Goal: Task Accomplishment & Management: Manage account settings

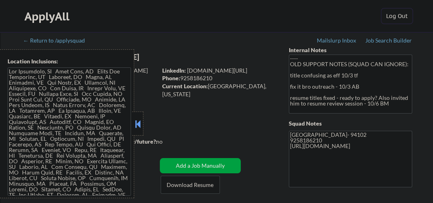
click at [139, 121] on button at bounding box center [137, 124] width 9 height 12
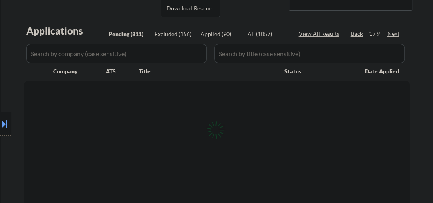
scroll to position [128, 0]
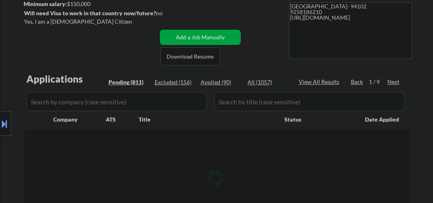
select select ""pending""
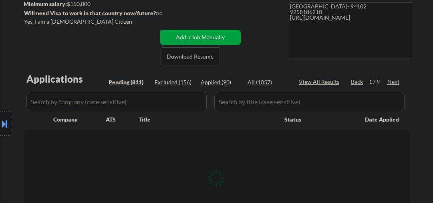
select select ""pending""
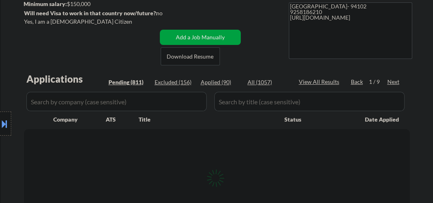
select select ""pending""
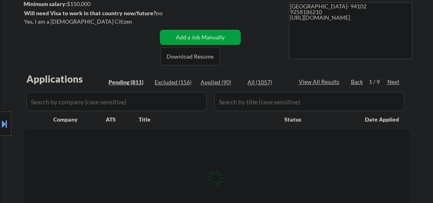
select select ""pending""
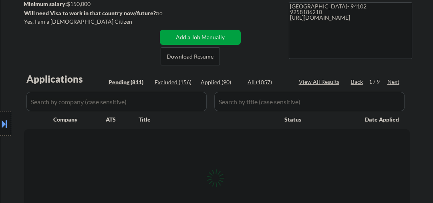
select select ""pending""
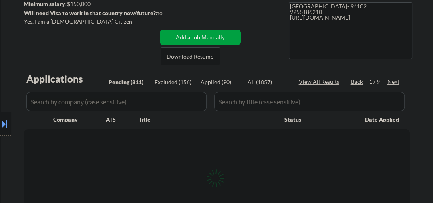
select select ""pending""
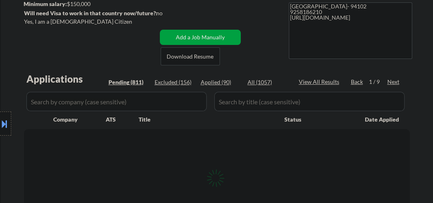
select select ""pending""
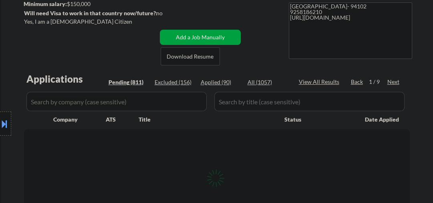
select select ""pending""
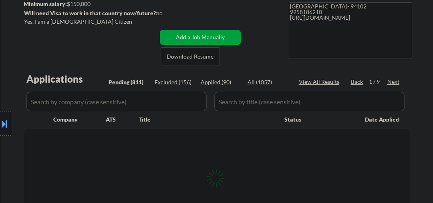
select select ""pending""
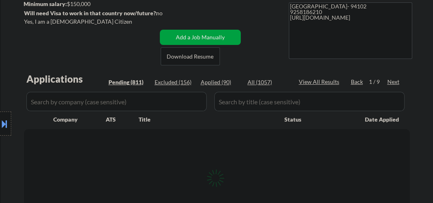
select select ""pending""
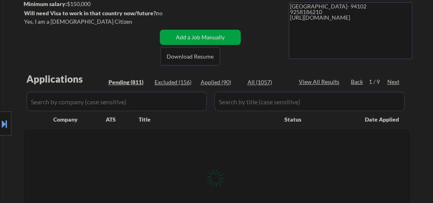
select select ""pending""
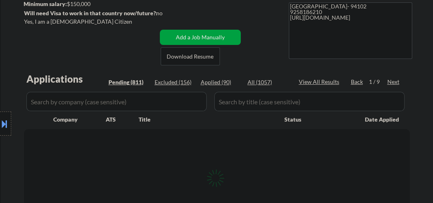
select select ""pending""
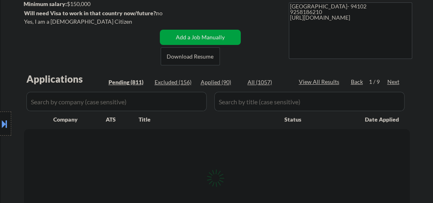
select select ""pending""
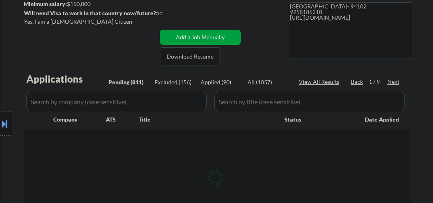
select select ""pending""
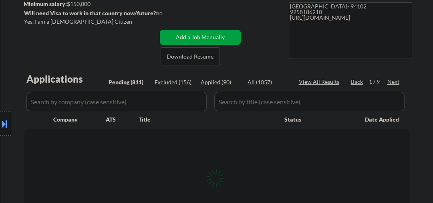
select select ""pending""
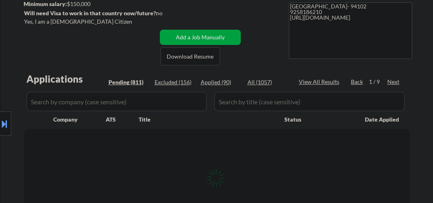
select select ""pending""
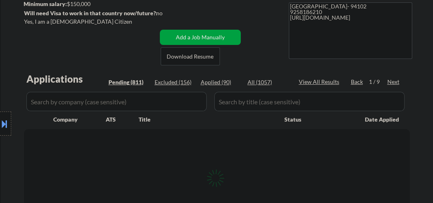
select select ""pending""
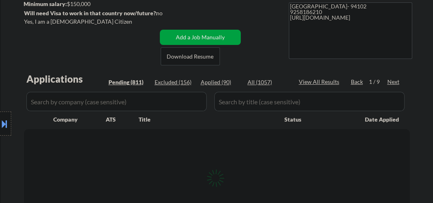
select select ""pending""
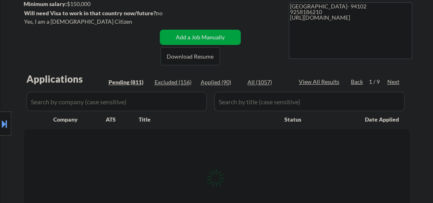
select select ""pending""
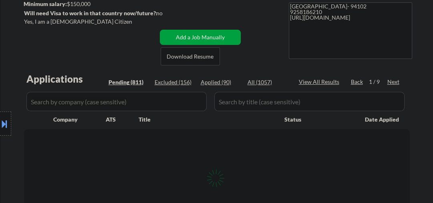
select select ""pending""
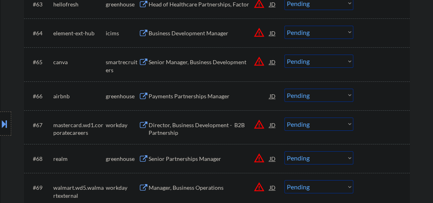
scroll to position [2180, 0]
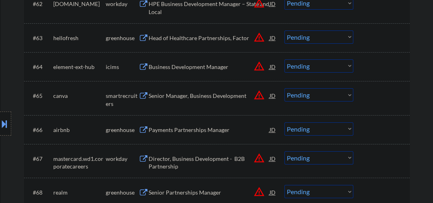
click at [204, 131] on div "Payments Partnerships Manager" at bounding box center [209, 130] width 121 height 8
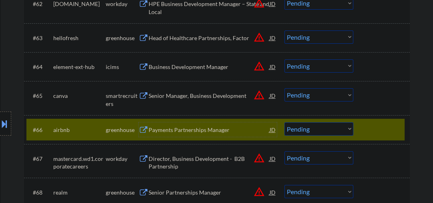
click at [178, 132] on div "Payments Partnerships Manager" at bounding box center [209, 130] width 121 height 8
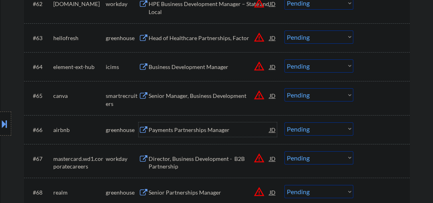
click at [314, 127] on select "Choose an option... Pending Applied Excluded (Questions) Excluded (Expired) Exc…" at bounding box center [319, 128] width 69 height 13
click at [285, 122] on select "Choose an option... Pending Applied Excluded (Questions) Excluded (Expired) Exc…" at bounding box center [319, 128] width 69 height 13
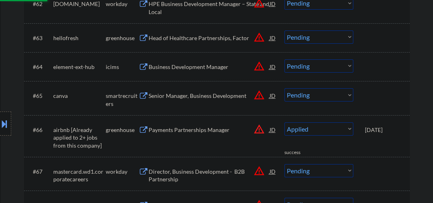
select select ""pending""
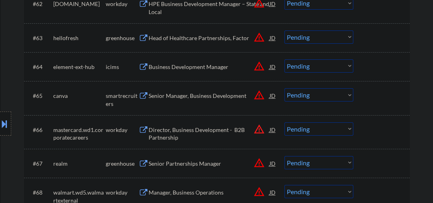
click at [203, 100] on div "Senior Manager, Business Development" at bounding box center [209, 95] width 121 height 14
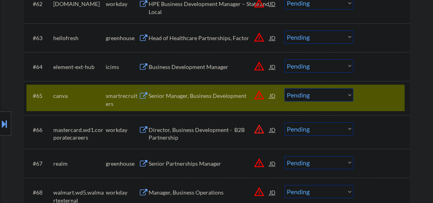
click at [312, 96] on select "Choose an option... Pending Applied Excluded (Questions) Excluded (Expired) Exc…" at bounding box center [319, 94] width 69 height 13
click at [285, 88] on select "Choose an option... Pending Applied Excluded (Questions) Excluded (Expired) Exc…" at bounding box center [319, 94] width 69 height 13
select select ""pending""
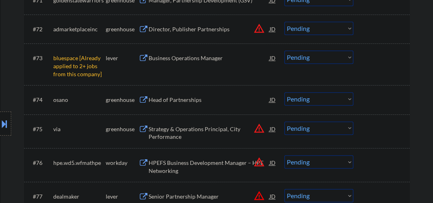
scroll to position [2479, 0]
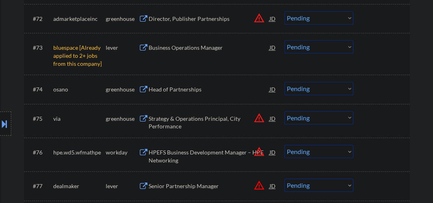
click at [303, 51] on select "Choose an option... Pending Applied Excluded (Questions) Excluded (Expired) Exc…" at bounding box center [319, 46] width 69 height 13
click at [285, 40] on select "Choose an option... Pending Applied Excluded (Questions) Excluded (Expired) Exc…" at bounding box center [319, 46] width 69 height 13
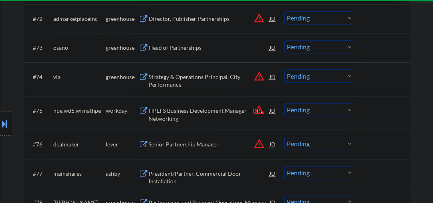
click at [163, 44] on div "Head of Partnerships" at bounding box center [209, 48] width 121 height 8
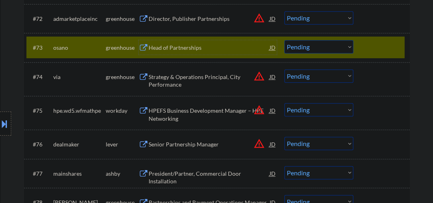
click at [294, 48] on select "Choose an option... Pending Applied Excluded (Questions) Excluded (Expired) Exc…" at bounding box center [319, 46] width 69 height 13
click at [285, 40] on select "Choose an option... Pending Applied Excluded (Questions) Excluded (Expired) Exc…" at bounding box center [319, 46] width 69 height 13
click at [188, 79] on div "Strategy & Operations Principal, City Performance" at bounding box center [209, 81] width 121 height 16
select select ""pending""
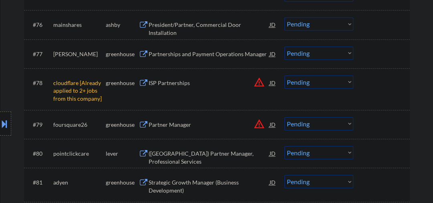
scroll to position [2608, 0]
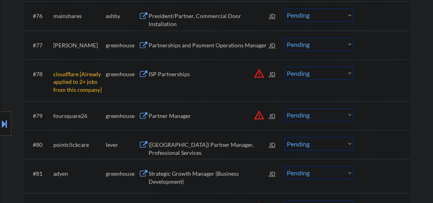
click at [302, 73] on select "Choose an option... Pending Applied Excluded (Questions) Excluded (Expired) Exc…" at bounding box center [319, 73] width 69 height 13
click at [285, 67] on select "Choose an option... Pending Applied Excluded (Questions) Excluded (Expired) Exc…" at bounding box center [319, 73] width 69 height 13
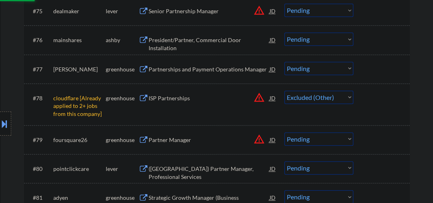
scroll to position [2565, 0]
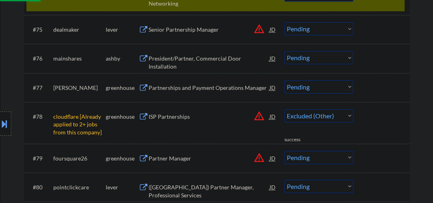
select select ""pending""
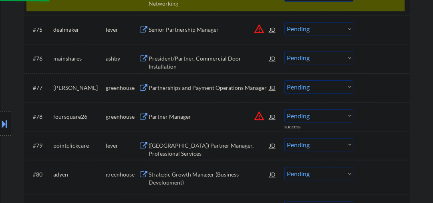
click at [173, 30] on div "Senior Partnership Manager" at bounding box center [209, 30] width 121 height 8
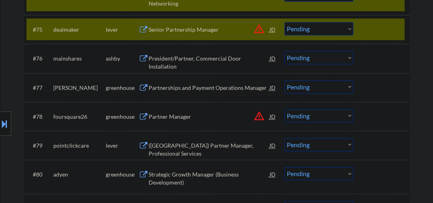
click at [204, 27] on div "Senior Partnership Manager" at bounding box center [209, 30] width 121 height 8
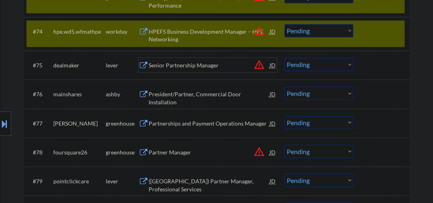
scroll to position [2479, 0]
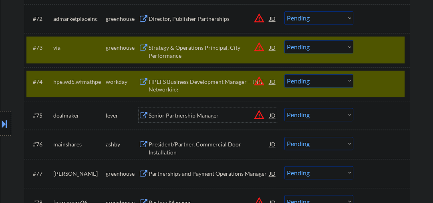
click at [351, 82] on select "Choose an option... Pending Applied Excluded (Questions) Excluded (Expired) Exc…" at bounding box center [319, 80] width 69 height 13
click at [364, 50] on div "#73 via greenhouse Strategy & Operations Principal, City Performance JD warning…" at bounding box center [215, 49] width 378 height 26
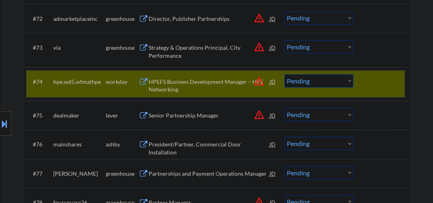
click at [380, 80] on div at bounding box center [382, 81] width 35 height 14
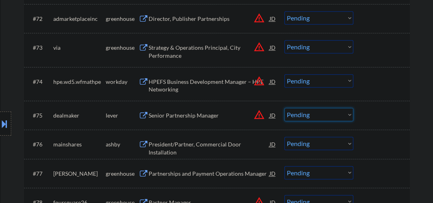
click at [287, 115] on select "Choose an option... Pending Applied Excluded (Questions) Excluded (Expired) Exc…" at bounding box center [319, 114] width 69 height 13
click at [285, 108] on select "Choose an option... Pending Applied Excluded (Questions) Excluded (Expired) Exc…" at bounding box center [319, 114] width 69 height 13
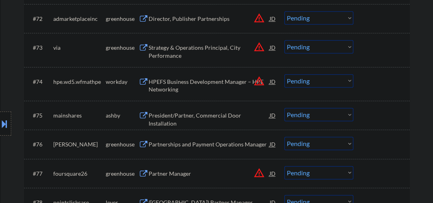
click at [164, 115] on div "President/Partner, Commercial Door Installation" at bounding box center [209, 119] width 121 height 16
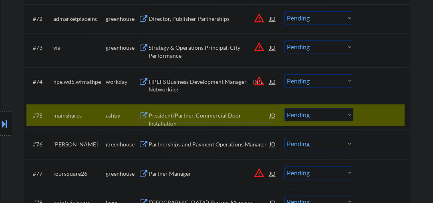
click at [329, 114] on select "Choose an option... Pending Applied Excluded (Questions) Excluded (Expired) Exc…" at bounding box center [319, 114] width 69 height 13
click at [285, 108] on select "Choose an option... Pending Applied Excluded (Questions) Excluded (Expired) Exc…" at bounding box center [319, 114] width 69 height 13
select select ""pending""
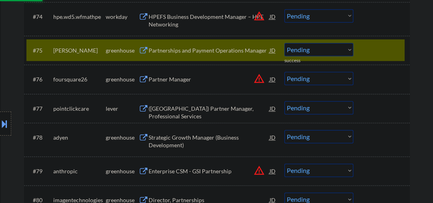
scroll to position [2565, 0]
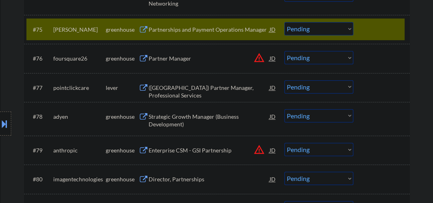
click at [162, 58] on div "Partner Manager" at bounding box center [209, 59] width 121 height 8
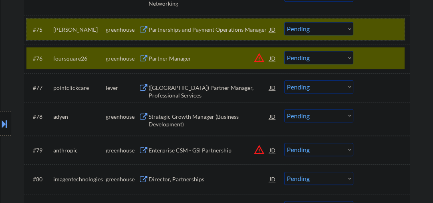
click at [368, 27] on div at bounding box center [382, 29] width 35 height 14
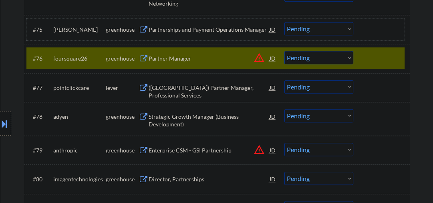
click at [338, 59] on select "Choose an option... Pending Applied Excluded (Questions) Excluded (Expired) Exc…" at bounding box center [319, 57] width 69 height 13
click at [285, 51] on select "Choose an option... Pending Applied Excluded (Questions) Excluded (Expired) Exc…" at bounding box center [319, 57] width 69 height 13
click at [226, 29] on div "Partnerships and Payment Operations Manager" at bounding box center [209, 30] width 121 height 8
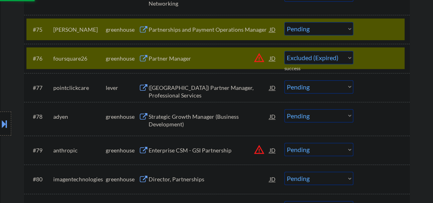
select select ""pending""
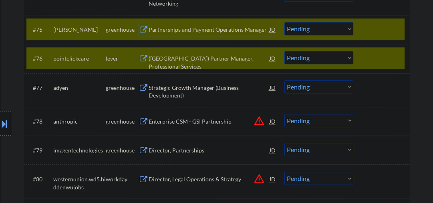
click at [363, 58] on div "#76 pointclickcare lever (US) Partner Manager, Professional Services JD warning…" at bounding box center [215, 58] width 378 height 22
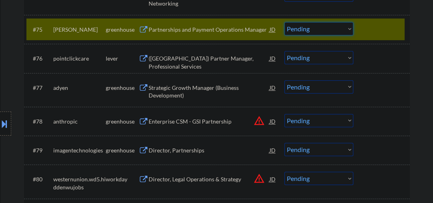
click at [326, 25] on select "Choose an option... Pending Applied Excluded (Questions) Excluded (Expired) Exc…" at bounding box center [319, 28] width 69 height 13
click at [285, 22] on select "Choose an option... Pending Applied Excluded (Questions) Excluded (Expired) Exc…" at bounding box center [319, 28] width 69 height 13
click at [205, 63] on div "(US) Partner Manager, Professional Services" at bounding box center [209, 58] width 121 height 14
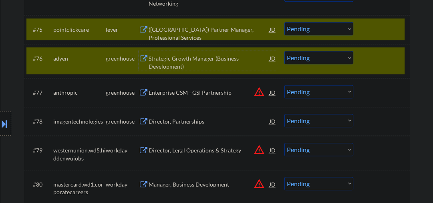
click at [367, 58] on div at bounding box center [382, 58] width 35 height 14
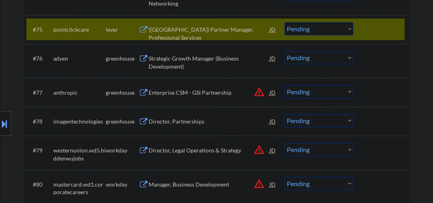
click at [315, 30] on select "Choose an option... Pending Applied Excluded (Questions) Excluded (Expired) Exc…" at bounding box center [319, 28] width 69 height 13
click at [285, 22] on select "Choose an option... Pending Applied Excluded (Questions) Excluded (Expired) Exc…" at bounding box center [319, 28] width 69 height 13
click at [192, 65] on div "Strategic Growth Manager (Business Development)" at bounding box center [209, 63] width 121 height 16
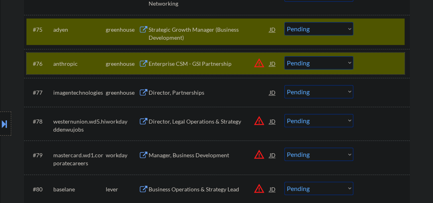
click at [366, 66] on div at bounding box center [382, 63] width 35 height 14
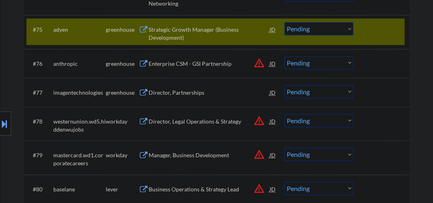
click at [281, 25] on div "#75 adyen greenhouse Strategic Growth Manager (Business Development) JD warning…" at bounding box center [215, 31] width 378 height 26
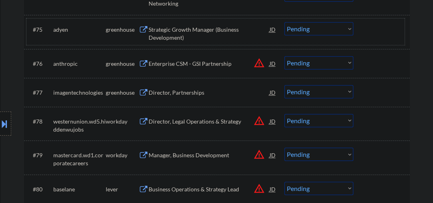
click at [318, 31] on select "Choose an option... Pending Applied Excluded (Questions) Excluded (Expired) Exc…" at bounding box center [319, 28] width 69 height 13
click at [285, 22] on select "Choose an option... Pending Applied Excluded (Questions) Excluded (Expired) Exc…" at bounding box center [319, 28] width 69 height 13
select select ""pending""
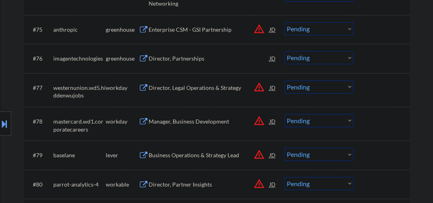
click at [162, 54] on div "Director, Partnerships" at bounding box center [209, 58] width 121 height 14
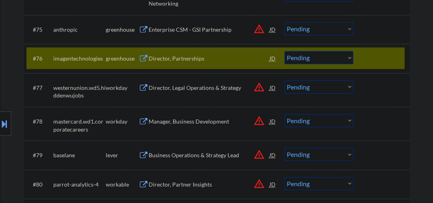
click at [190, 59] on div "Director, Partnerships" at bounding box center [209, 59] width 121 height 8
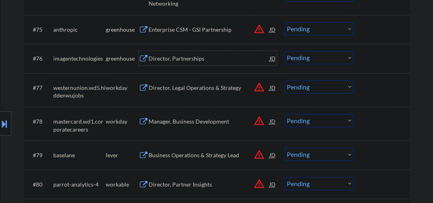
click at [297, 59] on select "Choose an option... Pending Applied Excluded (Questions) Excluded (Expired) Exc…" at bounding box center [319, 57] width 69 height 13
click at [285, 51] on select "Choose an option... Pending Applied Excluded (Questions) Excluded (Expired) Exc…" at bounding box center [319, 57] width 69 height 13
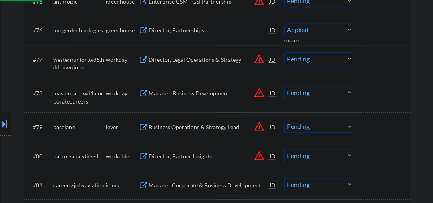
scroll to position [2608, 0]
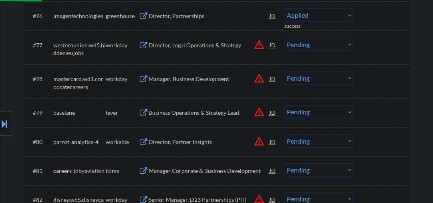
select select ""pending""
click at [190, 113] on div "Business Operations & Strategy Lead" at bounding box center [209, 113] width 121 height 8
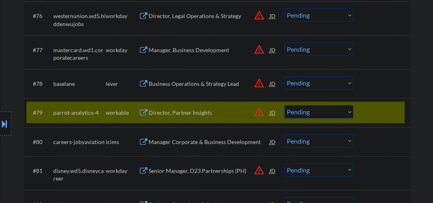
click at [212, 113] on div "Director, Partner Insights" at bounding box center [209, 113] width 121 height 8
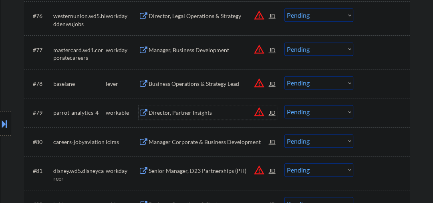
click at [313, 107] on select "Choose an option... Pending Applied Excluded (Questions) Excluded (Expired) Exc…" at bounding box center [319, 111] width 69 height 13
click at [312, 114] on select "Choose an option... Pending Applied Excluded (Questions) Excluded (Expired) Exc…" at bounding box center [319, 111] width 69 height 13
click at [297, 116] on select "Choose an option... Pending Applied Excluded (Questions) Excluded (Expired) Exc…" at bounding box center [319, 111] width 69 height 13
click at [285, 105] on select "Choose an option... Pending Applied Excluded (Questions) Excluded (Expired) Exc…" at bounding box center [319, 111] width 69 height 13
select select ""pending""
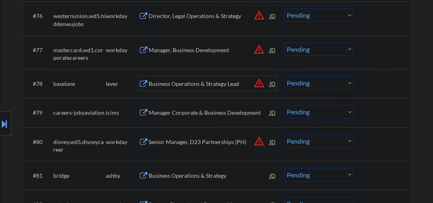
click at [202, 83] on div "Business Operations & Strategy Lead" at bounding box center [209, 84] width 121 height 8
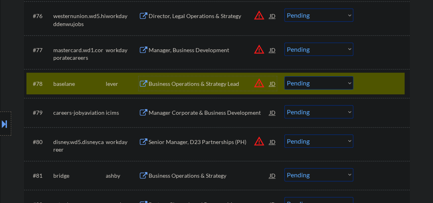
click at [297, 84] on select "Choose an option... Pending Applied Excluded (Questions) Excluded (Expired) Exc…" at bounding box center [319, 82] width 69 height 13
click at [285, 76] on select "Choose an option... Pending Applied Excluded (Questions) Excluded (Expired) Exc…" at bounding box center [319, 82] width 69 height 13
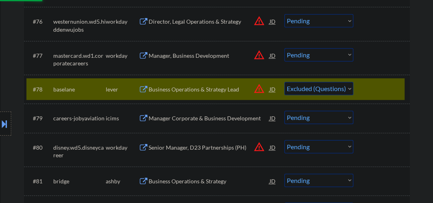
scroll to position [2522, 0]
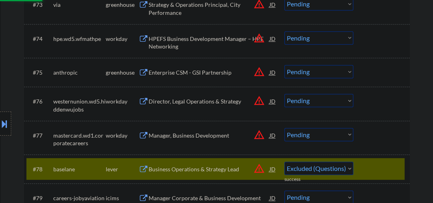
select select ""pending""
click at [194, 71] on div "Enterprise CSM - GSI Partnership" at bounding box center [209, 73] width 121 height 8
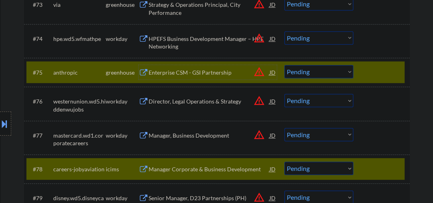
click at [309, 69] on select "Choose an option... Pending Applied Excluded (Questions) Excluded (Expired) Exc…" at bounding box center [319, 71] width 69 height 13
click at [285, 65] on select "Choose an option... Pending Applied Excluded (Questions) Excluded (Expired) Exc…" at bounding box center [319, 71] width 69 height 13
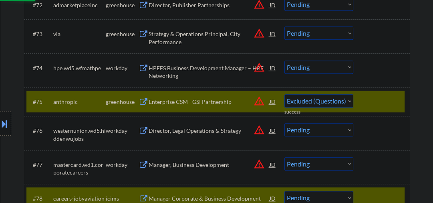
scroll to position [2479, 0]
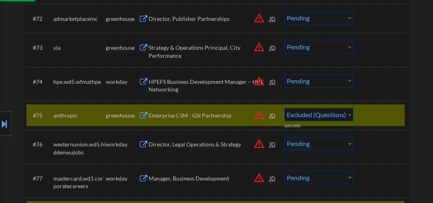
select select ""pending""
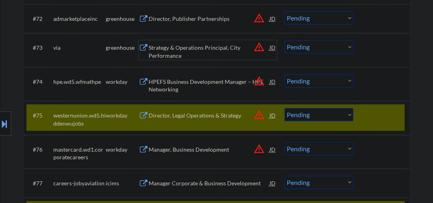
click at [218, 50] on div "Strategy & Operations Principal, City Performance" at bounding box center [209, 52] width 121 height 16
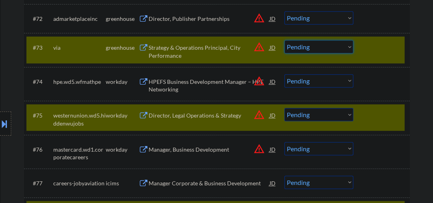
click at [311, 48] on select "Choose an option... Pending Applied Excluded (Questions) Excluded (Expired) Exc…" at bounding box center [319, 46] width 69 height 13
click at [285, 40] on select "Choose an option... Pending Applied Excluded (Questions) Excluded (Expired) Exc…" at bounding box center [319, 46] width 69 height 13
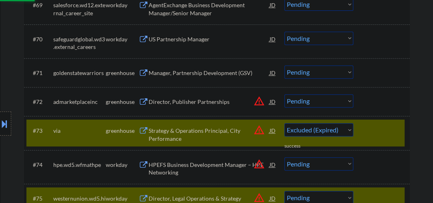
scroll to position [2394, 0]
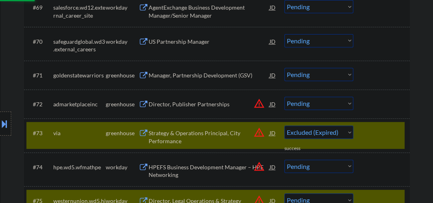
select select ""pending""
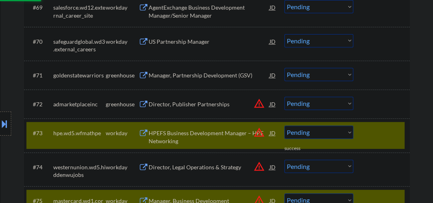
click at [164, 104] on div "Director, Publisher Partnerships" at bounding box center [209, 104] width 121 height 8
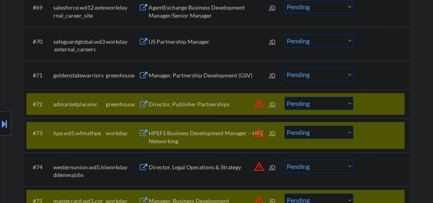
click at [369, 133] on div at bounding box center [382, 132] width 35 height 14
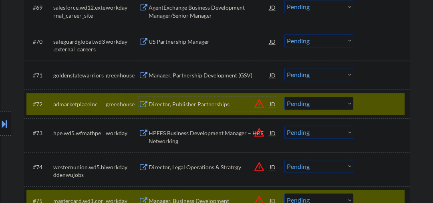
click at [196, 102] on div "Director, Publisher Partnerships" at bounding box center [209, 104] width 121 height 8
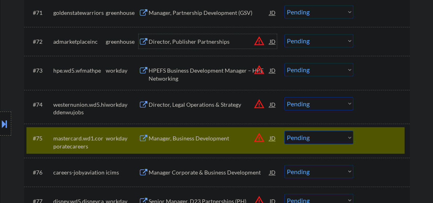
scroll to position [2437, 0]
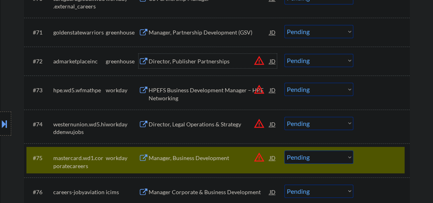
drag, startPoint x: 385, startPoint y: 164, endPoint x: 376, endPoint y: 156, distance: 12.2
click at [385, 164] on div at bounding box center [382, 157] width 35 height 14
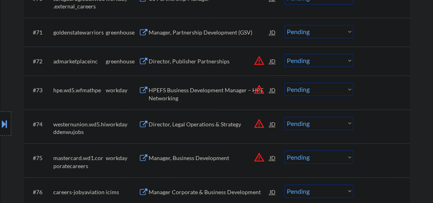
click at [300, 62] on select "Choose an option... Pending Applied Excluded (Questions) Excluded (Expired) Exc…" at bounding box center [319, 60] width 69 height 13
click at [285, 54] on select "Choose an option... Pending Applied Excluded (Questions) Excluded (Expired) Exc…" at bounding box center [319, 60] width 69 height 13
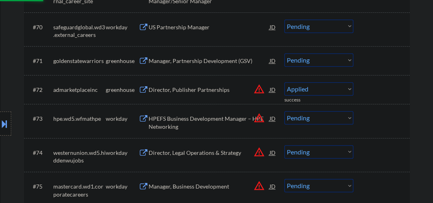
scroll to position [2394, 0]
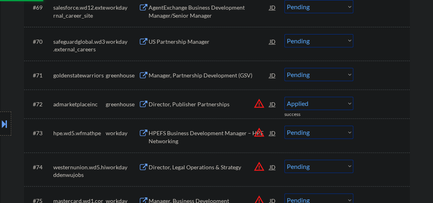
select select ""pending""
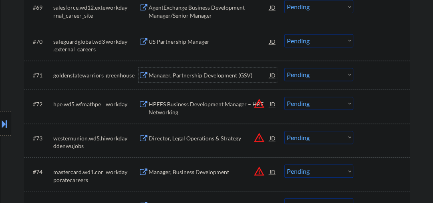
click at [186, 74] on div "Manager, Partnership Development (GSV)" at bounding box center [209, 75] width 121 height 8
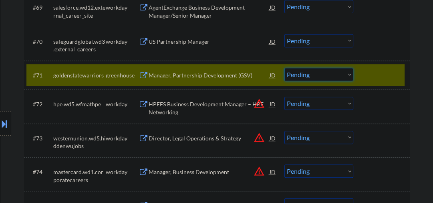
click at [319, 72] on select "Choose an option... Pending Applied Excluded (Questions) Excluded (Expired) Exc…" at bounding box center [319, 74] width 69 height 13
click at [285, 68] on select "Choose an option... Pending Applied Excluded (Questions) Excluded (Expired) Exc…" at bounding box center [319, 74] width 69 height 13
select select ""pending""
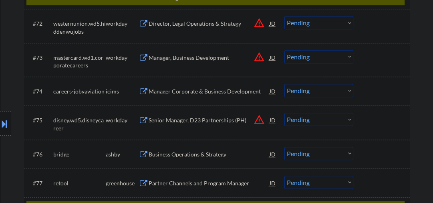
scroll to position [2565, 0]
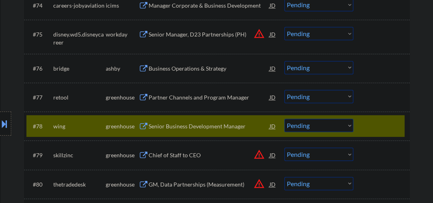
click at [383, 132] on div at bounding box center [382, 126] width 35 height 14
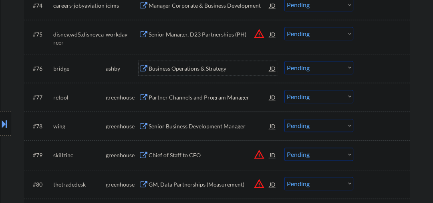
click at [161, 63] on div "Business Operations & Strategy" at bounding box center [209, 68] width 121 height 14
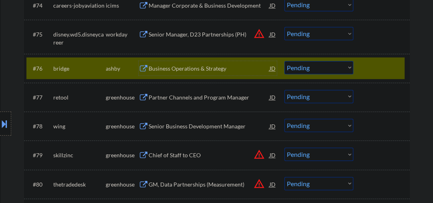
click at [190, 72] on div "Business Operations & Strategy" at bounding box center [209, 69] width 121 height 8
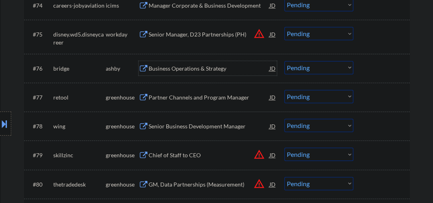
click at [321, 67] on select "Choose an option... Pending Applied Excluded (Questions) Excluded (Expired) Exc…" at bounding box center [319, 67] width 69 height 13
click at [285, 61] on select "Choose an option... Pending Applied Excluded (Questions) Excluded (Expired) Exc…" at bounding box center [319, 67] width 69 height 13
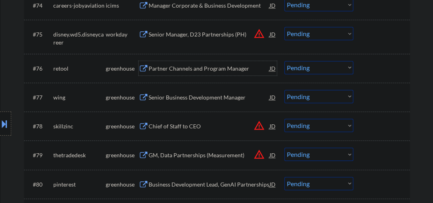
click at [180, 69] on div "Partner Channels and Program Manager" at bounding box center [209, 69] width 121 height 8
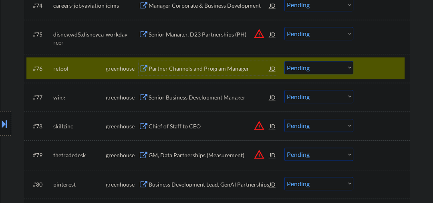
click at [200, 77] on div "#76 retool greenhouse Partner Channels and Program Manager JD warning_amber Cho…" at bounding box center [215, 68] width 378 height 22
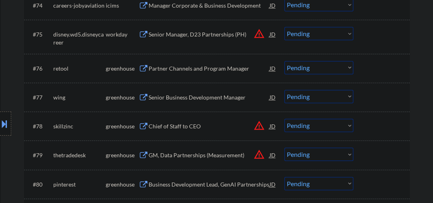
click at [206, 68] on div "Partner Channels and Program Manager" at bounding box center [209, 69] width 121 height 8
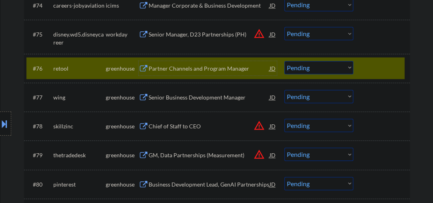
click at [313, 73] on select "Choose an option... Pending Applied Excluded (Questions) Excluded (Expired) Exc…" at bounding box center [319, 67] width 69 height 13
click at [285, 61] on select "Choose an option... Pending Applied Excluded (Questions) Excluded (Expired) Exc…" at bounding box center [319, 67] width 69 height 13
click at [200, 99] on div "Senior Business Development Manager" at bounding box center [209, 97] width 121 height 8
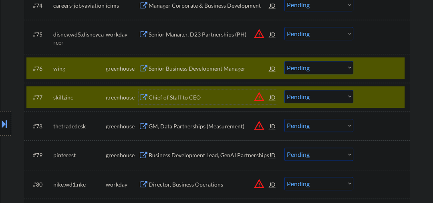
click at [372, 98] on div at bounding box center [382, 97] width 35 height 14
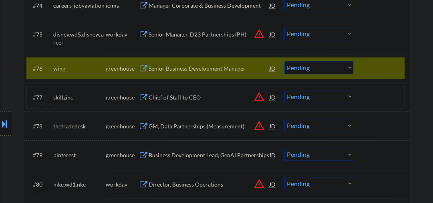
click at [194, 71] on div "Senior Business Development Manager" at bounding box center [209, 69] width 121 height 8
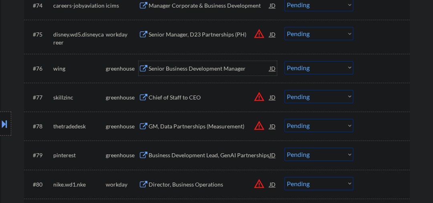
click at [196, 68] on div "Senior Business Development Manager" at bounding box center [209, 69] width 121 height 8
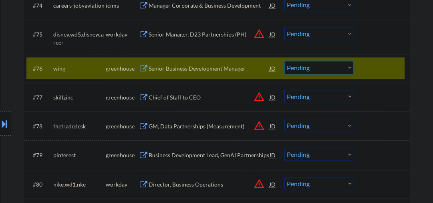
click at [302, 69] on select "Choose an option... Pending Applied Excluded (Questions) Excluded (Expired) Exc…" at bounding box center [319, 67] width 69 height 13
click at [285, 61] on select "Choose an option... Pending Applied Excluded (Questions) Excluded (Expired) Exc…" at bounding box center [319, 67] width 69 height 13
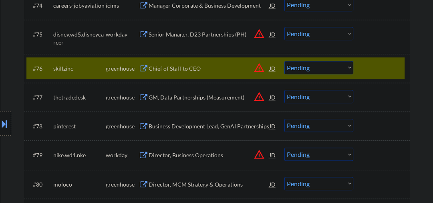
click at [168, 66] on div "Chief of Staff to CEO" at bounding box center [209, 69] width 121 height 8
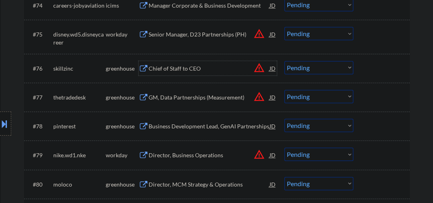
click at [188, 65] on div "Chief of Staff to CEO" at bounding box center [209, 69] width 121 height 8
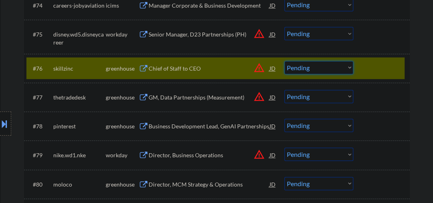
click at [308, 72] on select "Choose an option... Pending Applied Excluded (Questions) Excluded (Expired) Exc…" at bounding box center [319, 67] width 69 height 13
click at [285, 61] on select "Choose an option... Pending Applied Excluded (Questions) Excluded (Expired) Exc…" at bounding box center [319, 67] width 69 height 13
click at [187, 99] on div "GM, Data Partnerships (Measurement)" at bounding box center [209, 97] width 121 height 8
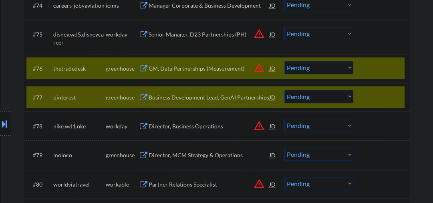
click at [373, 103] on div at bounding box center [382, 97] width 35 height 14
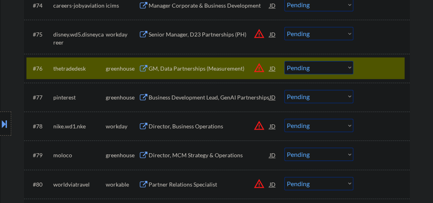
click at [314, 64] on select "Choose an option... Pending Applied Excluded (Questions) Excluded (Expired) Exc…" at bounding box center [319, 67] width 69 height 13
click at [285, 61] on select "Choose an option... Pending Applied Excluded (Questions) Excluded (Expired) Exc…" at bounding box center [319, 67] width 69 height 13
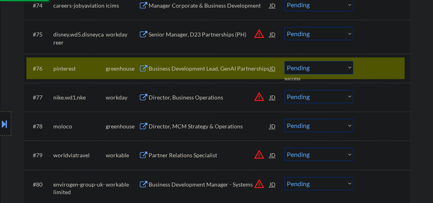
click at [205, 69] on div "Business Development Lead, GenAI Partnerships" at bounding box center [209, 69] width 121 height 8
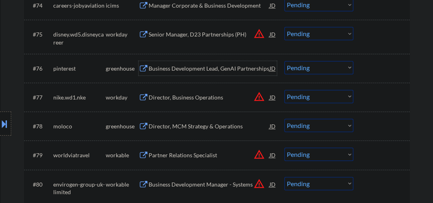
click at [202, 65] on div "Business Development Lead, GenAI Partnerships" at bounding box center [209, 69] width 121 height 8
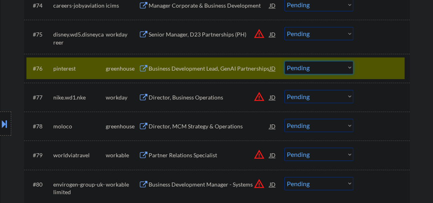
click at [301, 72] on select "Choose an option... Pending Applied Excluded (Questions) Excluded (Expired) Exc…" at bounding box center [319, 67] width 69 height 13
click at [285, 61] on select "Choose an option... Pending Applied Excluded (Questions) Excluded (Expired) Exc…" at bounding box center [319, 67] width 69 height 13
select select ""pending""
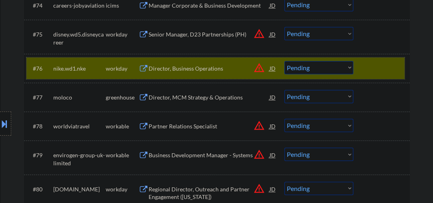
click at [370, 77] on div "#76 nike.wd1.nke workday Director, Business Operations JD warning_amber Choose …" at bounding box center [215, 68] width 378 height 22
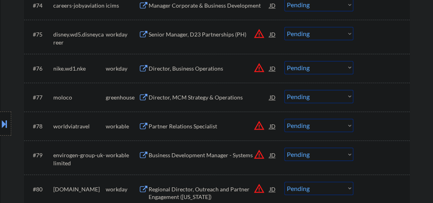
click at [210, 94] on div "Director, MCM Strategy & Operations" at bounding box center [209, 97] width 121 height 14
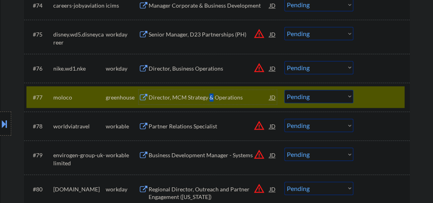
click at [209, 99] on div "Director, MCM Strategy & Operations" at bounding box center [209, 97] width 121 height 8
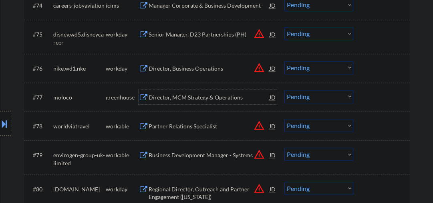
click at [289, 97] on select "Choose an option... Pending Applied Excluded (Questions) Excluded (Expired) Exc…" at bounding box center [319, 96] width 69 height 13
click at [285, 90] on select "Choose an option... Pending Applied Excluded (Questions) Excluded (Expired) Exc…" at bounding box center [319, 96] width 69 height 13
click at [172, 125] on div "Partner Relations Specialist" at bounding box center [209, 126] width 121 height 8
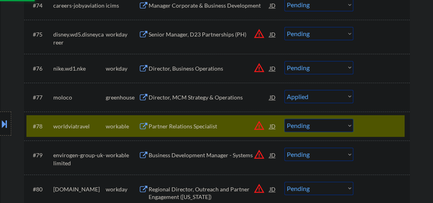
select select ""pending""
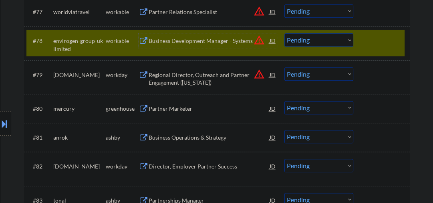
scroll to position [2693, 0]
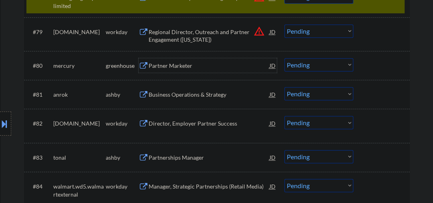
click at [172, 67] on div "Partner Marketer" at bounding box center [209, 66] width 121 height 8
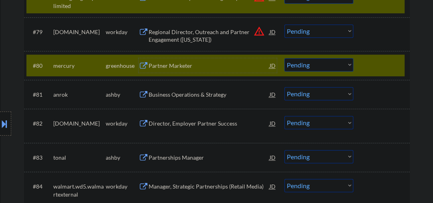
click at [178, 62] on div "Partner Marketer" at bounding box center [209, 66] width 121 height 8
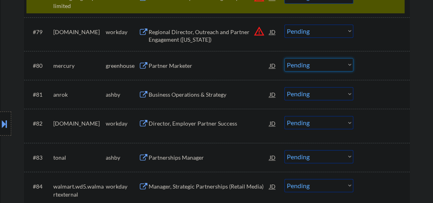
click at [309, 70] on select "Choose an option... Pending Applied Excluded (Questions) Excluded (Expired) Exc…" at bounding box center [319, 64] width 69 height 13
click at [285, 58] on select "Choose an option... Pending Applied Excluded (Questions) Excluded (Expired) Exc…" at bounding box center [319, 64] width 69 height 13
click at [181, 93] on div "Business Operations & Strategy" at bounding box center [209, 95] width 121 height 8
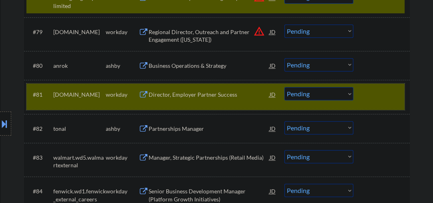
click at [369, 96] on div at bounding box center [382, 94] width 35 height 14
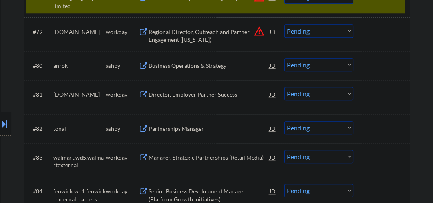
click at [299, 64] on select "Choose an option... Pending Applied Excluded (Questions) Excluded (Expired) Exc…" at bounding box center [319, 64] width 69 height 13
click at [300, 67] on select "Choose an option... Pending Applied Excluded (Questions) Excluded (Expired) Exc…" at bounding box center [319, 64] width 69 height 13
click at [285, 58] on select "Choose an option... Pending Applied Excluded (Questions) Excluded (Expired) Exc…" at bounding box center [319, 64] width 69 height 13
click at [166, 127] on div "Partnerships Manager" at bounding box center [209, 129] width 121 height 8
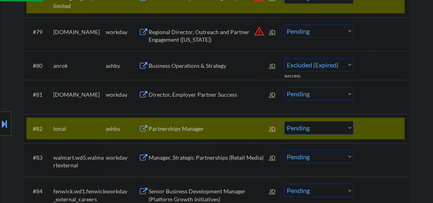
select select ""pending""
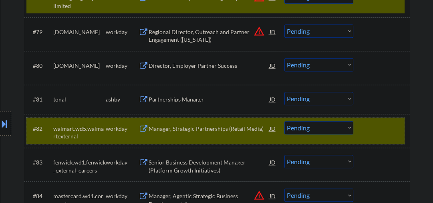
drag, startPoint x: 375, startPoint y: 135, endPoint x: 230, endPoint y: 99, distance: 149.0
click at [375, 135] on div at bounding box center [382, 128] width 35 height 14
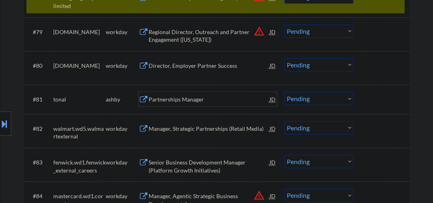
click at [183, 97] on div "Partnerships Manager" at bounding box center [209, 99] width 121 height 8
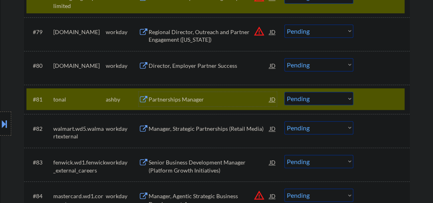
click at [313, 102] on select "Choose an option... Pending Applied Excluded (Questions) Excluded (Expired) Exc…" at bounding box center [319, 98] width 69 height 13
click at [285, 92] on select "Choose an option... Pending Applied Excluded (Questions) Excluded (Expired) Exc…" at bounding box center [319, 98] width 69 height 13
select select ""pending""
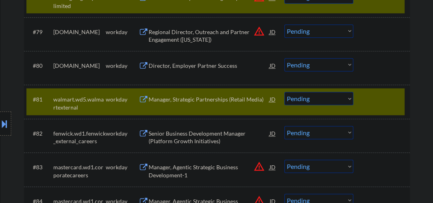
click at [373, 106] on div at bounding box center [382, 99] width 35 height 14
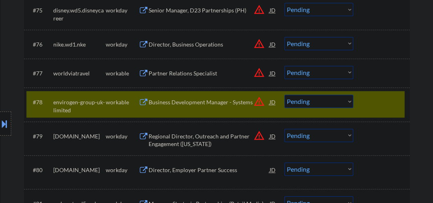
scroll to position [2565, 0]
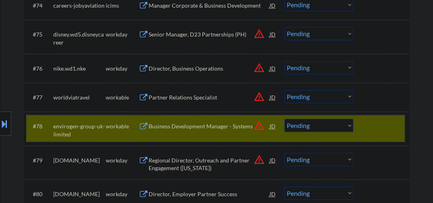
click at [361, 141] on div "#78 envirogen-group-uk-limited workable Business Development Manager - Systems …" at bounding box center [215, 128] width 378 height 26
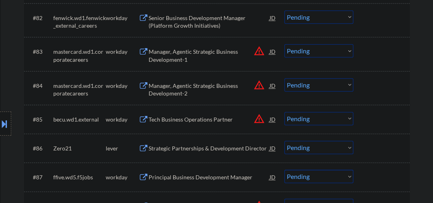
scroll to position [2822, 0]
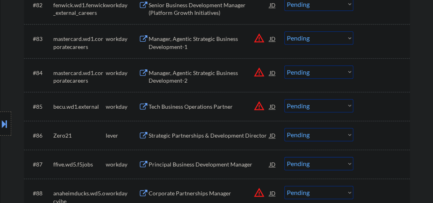
click at [183, 138] on div "Strategic Partnerships & Development Director" at bounding box center [209, 135] width 121 height 8
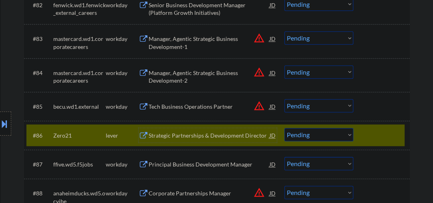
click at [179, 135] on div "Strategic Partnerships & Development Director" at bounding box center [209, 135] width 121 height 8
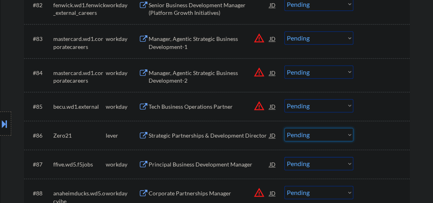
click at [304, 135] on select "Choose an option... Pending Applied Excluded (Questions) Excluded (Expired) Exc…" at bounding box center [319, 134] width 69 height 13
click at [285, 128] on select "Choose an option... Pending Applied Excluded (Questions) Excluded (Expired) Exc…" at bounding box center [319, 134] width 69 height 13
select select ""pending""
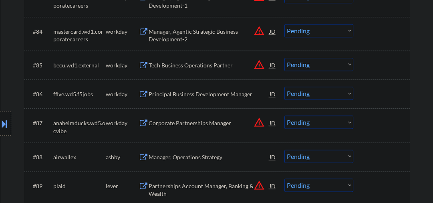
scroll to position [2907, 0]
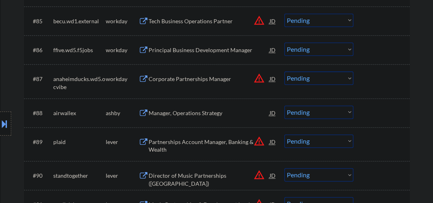
click at [186, 111] on div "Manager, Operations Strategy" at bounding box center [209, 113] width 121 height 8
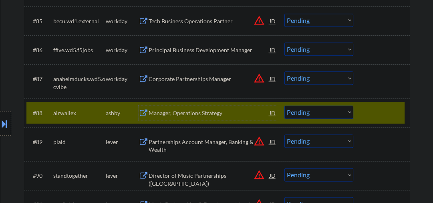
click at [165, 111] on div "Manager, Operations Strategy" at bounding box center [209, 113] width 121 height 8
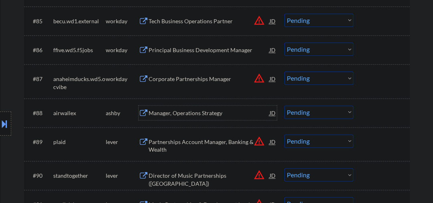
click at [323, 115] on select "Choose an option... Pending Applied Excluded (Questions) Excluded (Expired) Exc…" at bounding box center [319, 111] width 69 height 13
click at [285, 105] on select "Choose an option... Pending Applied Excluded (Questions) Excluded (Expired) Exc…" at bounding box center [319, 111] width 69 height 13
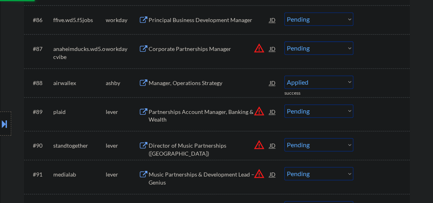
scroll to position [2992, 0]
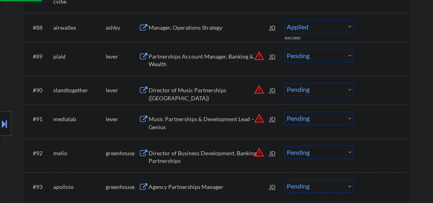
select select ""pending""
click at [185, 60] on div "Partnerships Account Manager, Banking & Wealth" at bounding box center [209, 61] width 121 height 16
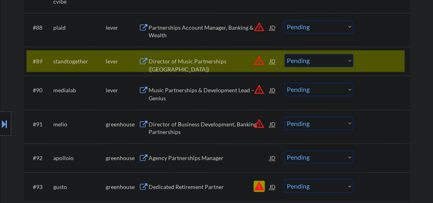
drag, startPoint x: 214, startPoint y: 63, endPoint x: 220, endPoint y: 63, distance: 6.8
click at [216, 63] on div "Director of Music Partnerships ([GEOGRAPHIC_DATA])" at bounding box center [209, 65] width 121 height 16
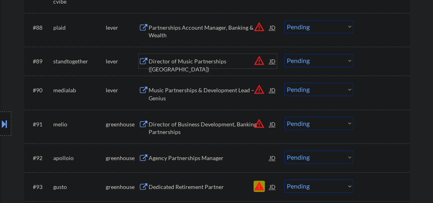
click at [199, 63] on div "Director of Music Partnerships ([GEOGRAPHIC_DATA])" at bounding box center [209, 65] width 121 height 16
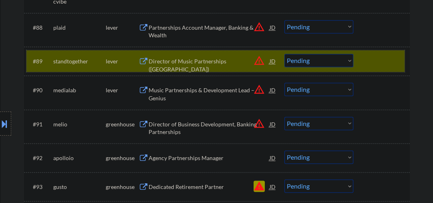
click at [305, 69] on div "#89 standtogether lever Director of Music Partnerships (Los Angeles) JD warning…" at bounding box center [215, 61] width 378 height 22
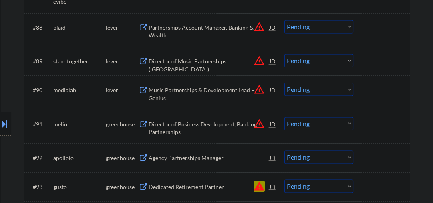
click at [301, 61] on select "Choose an option... Pending Applied Excluded (Questions) Excluded (Expired) Exc…" at bounding box center [319, 60] width 69 height 13
click at [285, 54] on select "Choose an option... Pending Applied Excluded (Questions) Excluded (Expired) Exc…" at bounding box center [319, 60] width 69 height 13
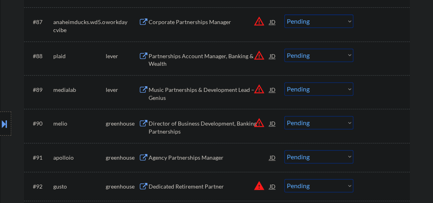
scroll to position [2950, 0]
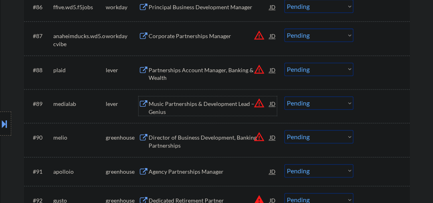
click at [172, 107] on div "Music Partnerships & Development Lead – Genius" at bounding box center [209, 108] width 121 height 16
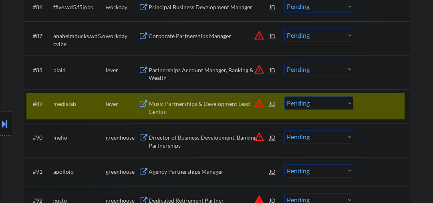
click at [315, 107] on select "Choose an option... Pending Applied Excluded (Questions) Excluded (Expired) Exc…" at bounding box center [319, 102] width 69 height 13
click at [285, 96] on select "Choose an option... Pending Applied Excluded (Questions) Excluded (Expired) Exc…" at bounding box center [319, 102] width 69 height 13
click at [196, 69] on div "Partnerships Account Manager, Banking & Wealth" at bounding box center [209, 74] width 121 height 16
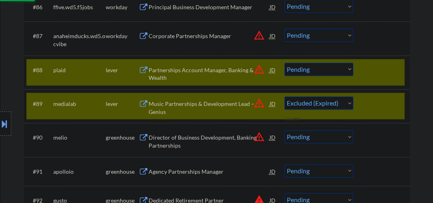
select select ""pending""
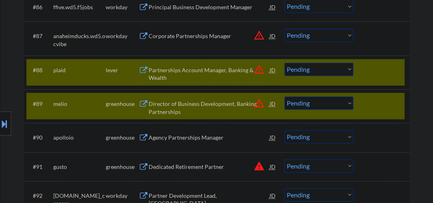
click at [370, 104] on div at bounding box center [382, 103] width 35 height 14
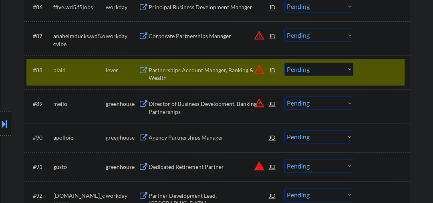
click at [192, 68] on div "Partnerships Account Manager, Banking & Wealth" at bounding box center [209, 74] width 121 height 16
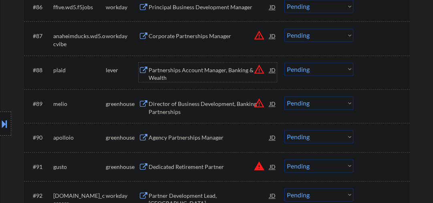
click at [318, 70] on select "Choose an option... Pending Applied Excluded (Questions) Excluded (Expired) Exc…" at bounding box center [319, 69] width 69 height 13
click at [285, 63] on select "Choose an option... Pending Applied Excluded (Questions) Excluded (Expired) Exc…" at bounding box center [319, 69] width 69 height 13
click at [181, 109] on div "Director of Business Development, Banking Partnerships" at bounding box center [209, 108] width 121 height 16
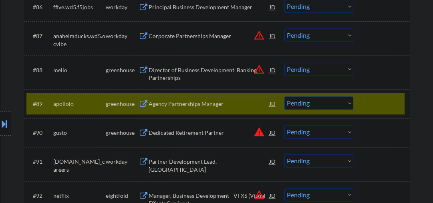
drag, startPoint x: 370, startPoint y: 106, endPoint x: 349, endPoint y: 95, distance: 22.9
click at [370, 106] on div at bounding box center [382, 103] width 35 height 14
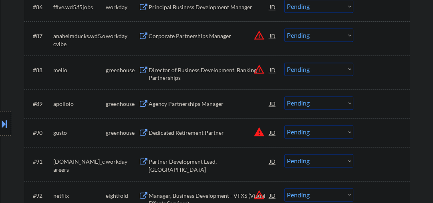
click at [216, 75] on div "Director of Business Development, Banking Partnerships" at bounding box center [209, 74] width 121 height 16
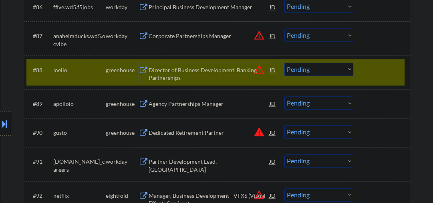
click at [333, 69] on select "Choose an option... Pending Applied Excluded (Questions) Excluded (Expired) Exc…" at bounding box center [319, 69] width 69 height 13
click at [285, 63] on select "Choose an option... Pending Applied Excluded (Questions) Excluded (Expired) Exc…" at bounding box center [319, 69] width 69 height 13
click at [176, 106] on div "Agency Partnerships Manager" at bounding box center [209, 104] width 121 height 8
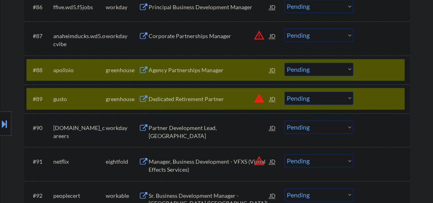
click at [375, 100] on div at bounding box center [382, 98] width 35 height 14
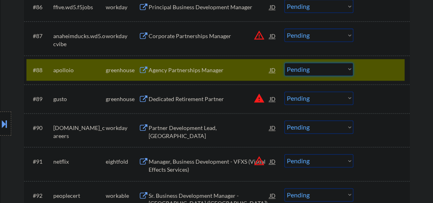
click at [316, 67] on select "Choose an option... Pending Applied Excluded (Questions) Excluded (Expired) Exc…" at bounding box center [319, 69] width 69 height 13
click at [285, 63] on select "Choose an option... Pending Applied Excluded (Questions) Excluded (Expired) Exc…" at bounding box center [319, 69] width 69 height 13
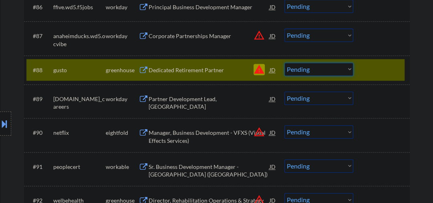
click at [303, 71] on select "Choose an option... Pending Applied Excluded (Questions) Excluded (Expired) Exc…" at bounding box center [319, 69] width 69 height 13
click at [285, 63] on select "Choose an option... Pending Applied Excluded (Questions) Excluded (Expired) Exc…" at bounding box center [319, 69] width 69 height 13
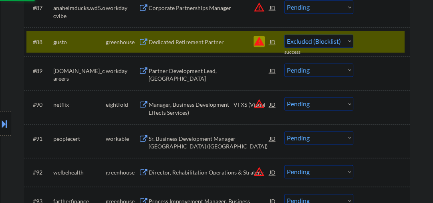
select select ""pending""
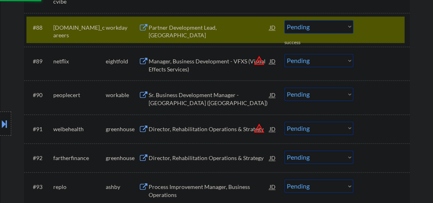
scroll to position [3035, 0]
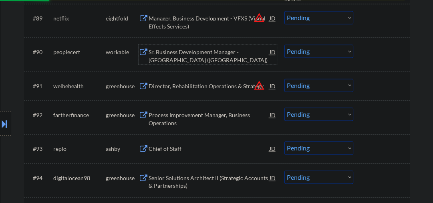
click at [173, 57] on div "Sr. Business Development Manager - [GEOGRAPHIC_DATA] ([GEOGRAPHIC_DATA])" at bounding box center [209, 56] width 121 height 16
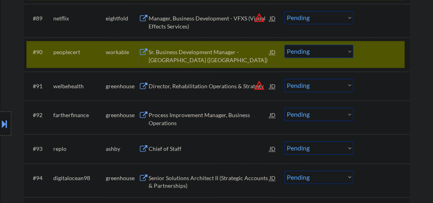
click at [213, 52] on div "Sr. Business Development Manager - [GEOGRAPHIC_DATA] ([GEOGRAPHIC_DATA])" at bounding box center [209, 56] width 121 height 16
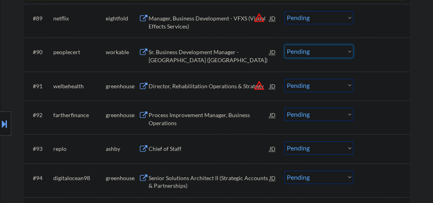
click at [304, 53] on select "Choose an option... Pending Applied Excluded (Questions) Excluded (Expired) Exc…" at bounding box center [319, 50] width 69 height 13
click at [285, 44] on select "Choose an option... Pending Applied Excluded (Questions) Excluded (Expired) Exc…" at bounding box center [319, 50] width 69 height 13
click at [178, 83] on div "Director, Rehabilitation Operations & Strategy" at bounding box center [209, 86] width 121 height 8
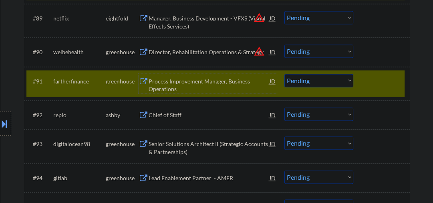
click at [309, 51] on select "Choose an option... Pending Applied Excluded (Questions) Excluded (Expired) Exc…" at bounding box center [319, 50] width 69 height 13
click at [285, 44] on select "Choose an option... Pending Applied Excluded (Questions) Excluded (Expired) Exc…" at bounding box center [319, 50] width 69 height 13
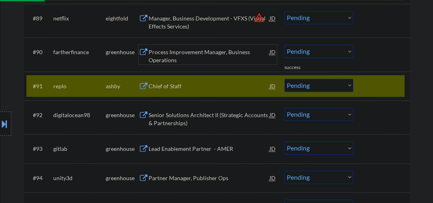
click at [179, 56] on div "Process Improvement Manager, Business Operations" at bounding box center [209, 56] width 121 height 16
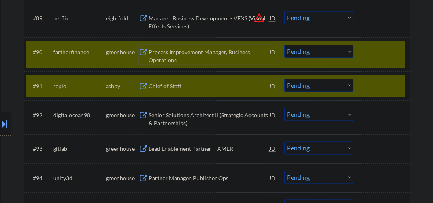
drag, startPoint x: 360, startPoint y: 85, endPoint x: 355, endPoint y: 83, distance: 5.2
click at [360, 85] on div "#91 replo ashby Chief of Staff JD warning_amber Choose an option... Pending App…" at bounding box center [215, 86] width 378 height 22
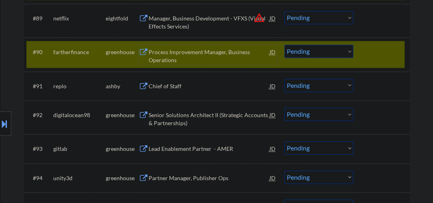
click at [167, 55] on div "Process Improvement Manager, Business Operations" at bounding box center [209, 56] width 121 height 16
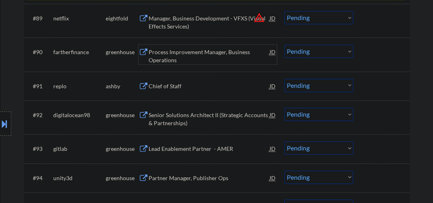
click at [208, 56] on div "Process Improvement Manager, Business Operations" at bounding box center [209, 56] width 121 height 16
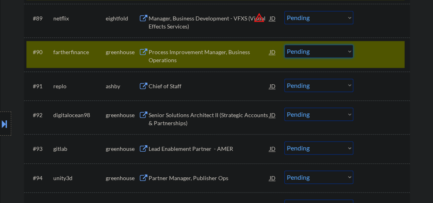
click at [327, 51] on select "Choose an option... Pending Applied Excluded (Questions) Excluded (Expired) Exc…" at bounding box center [319, 50] width 69 height 13
click at [285, 44] on select "Choose an option... Pending Applied Excluded (Questions) Excluded (Expired) Exc…" at bounding box center [319, 50] width 69 height 13
click at [179, 88] on div "Chief of Staff" at bounding box center [209, 86] width 121 height 8
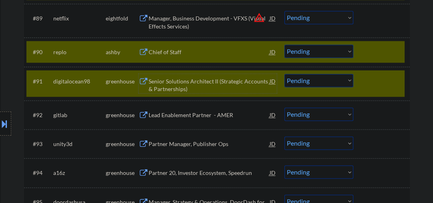
drag, startPoint x: 373, startPoint y: 87, endPoint x: 330, endPoint y: 64, distance: 48.2
click at [373, 87] on div at bounding box center [382, 81] width 35 height 14
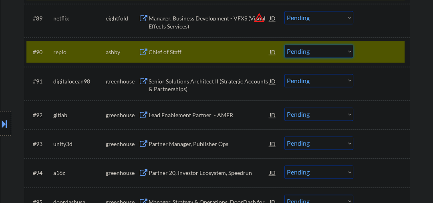
click at [295, 47] on select "Choose an option... Pending Applied Excluded (Questions) Excluded (Expired) Exc…" at bounding box center [319, 50] width 69 height 13
click at [285, 44] on select "Choose an option... Pending Applied Excluded (Questions) Excluded (Expired) Exc…" at bounding box center [319, 50] width 69 height 13
click at [186, 84] on div "Senior Solutions Architect II (Strategic Accounts & Partnerships)" at bounding box center [209, 85] width 121 height 16
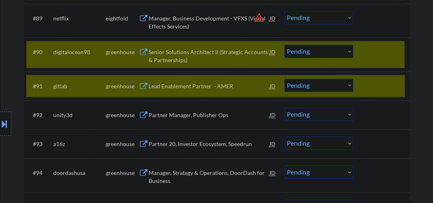
click at [356, 78] on div "#91 gitlab greenhouse Lead Enablement Partner - AMER JD warning_amber Choose an…" at bounding box center [215, 86] width 378 height 22
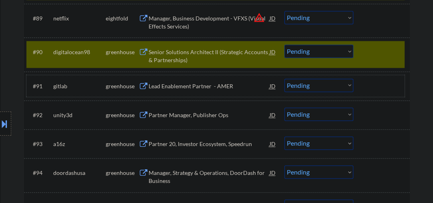
click at [325, 59] on div "#90 digitalocean98 greenhouse Senior Solutions Architect II (Strategic Accounts…" at bounding box center [215, 54] width 378 height 26
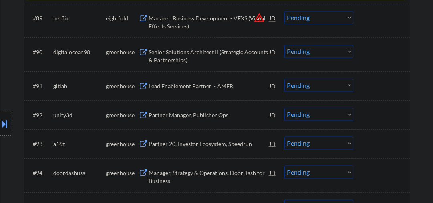
click at [319, 49] on select "Choose an option... Pending Applied Excluded (Questions) Excluded (Expired) Exc…" at bounding box center [319, 50] width 69 height 13
click at [285, 44] on select "Choose an option... Pending Applied Excluded (Questions) Excluded (Expired) Exc…" at bounding box center [319, 50] width 69 height 13
click at [175, 86] on div "Lead Enablement Partner - AMER" at bounding box center [209, 86] width 121 height 8
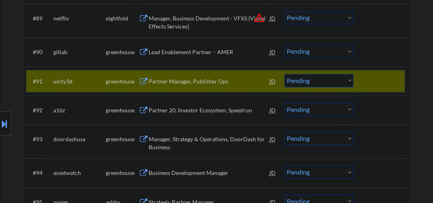
click at [362, 86] on div "#91 unity3d greenhouse Partner Manager, Publisher Ops JD warning_amber Choose a…" at bounding box center [215, 81] width 378 height 22
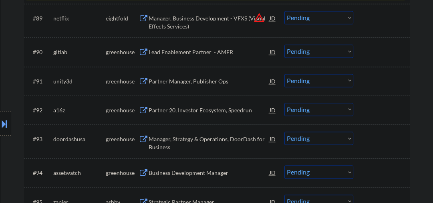
click at [306, 52] on select "Choose an option... Pending Applied Excluded (Questions) Excluded (Expired) Exc…" at bounding box center [319, 50] width 69 height 13
click at [285, 44] on select "Choose an option... Pending Applied Excluded (Questions) Excluded (Expired) Exc…" at bounding box center [319, 50] width 69 height 13
click at [188, 79] on div "Partner Manager, Publisher Ops" at bounding box center [209, 81] width 121 height 8
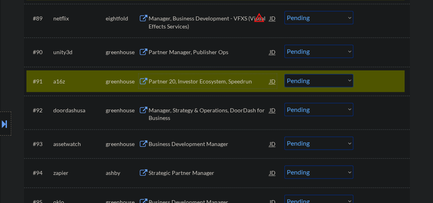
drag, startPoint x: 366, startPoint y: 83, endPoint x: 335, endPoint y: 73, distance: 32.4
click at [366, 83] on div at bounding box center [382, 81] width 35 height 14
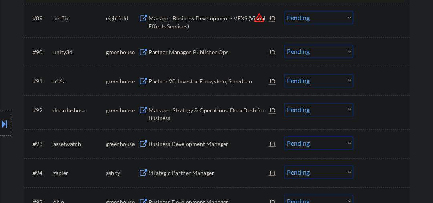
click at [204, 57] on div "Partner Manager, Publisher Ops" at bounding box center [209, 51] width 121 height 14
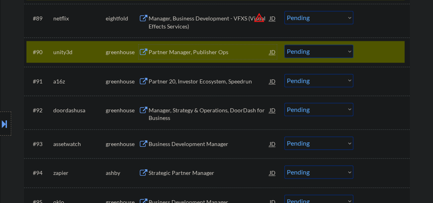
click at [170, 57] on div "Partner Manager, Publisher Ops" at bounding box center [209, 51] width 121 height 14
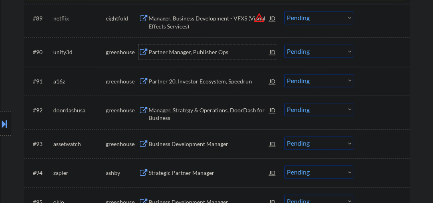
click at [311, 53] on select "Choose an option... Pending Applied Excluded (Questions) Excluded (Expired) Exc…" at bounding box center [319, 50] width 69 height 13
click at [285, 44] on select "Choose an option... Pending Applied Excluded (Questions) Excluded (Expired) Exc…" at bounding box center [319, 50] width 69 height 13
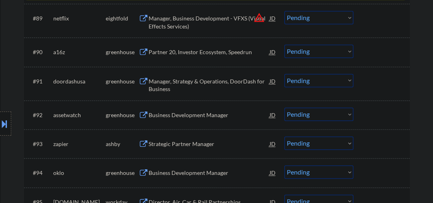
click at [188, 51] on div "Partner 20, Investor Ecosystem, Speedrun" at bounding box center [209, 52] width 121 height 8
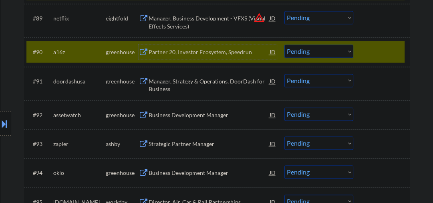
click at [190, 53] on div "Partner 20, Investor Ecosystem, Speedrun" at bounding box center [209, 52] width 121 height 8
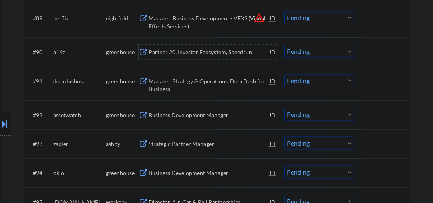
drag, startPoint x: 308, startPoint y: 51, endPoint x: 302, endPoint y: 51, distance: 5.6
click at [308, 51] on select "Choose an option... Pending Applied Excluded (Questions) Excluded (Expired) Exc…" at bounding box center [319, 50] width 69 height 13
click at [285, 44] on select "Choose an option... Pending Applied Excluded (Questions) Excluded (Expired) Exc…" at bounding box center [319, 50] width 69 height 13
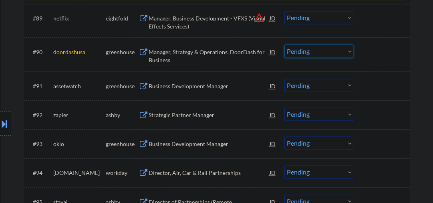
click at [305, 52] on select "Choose an option... Pending Applied Excluded (Questions) Excluded (Expired) Exc…" at bounding box center [319, 50] width 69 height 13
click at [285, 44] on select "Choose an option... Pending Applied Excluded (Questions) Excluded (Expired) Exc…" at bounding box center [319, 50] width 69 height 13
select select ""pending""
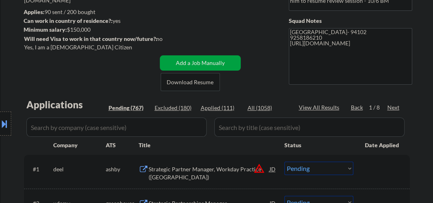
scroll to position [128, 0]
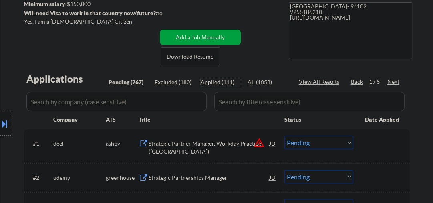
click at [230, 85] on div "Applied (111)" at bounding box center [221, 82] width 40 height 8
select select ""applied""
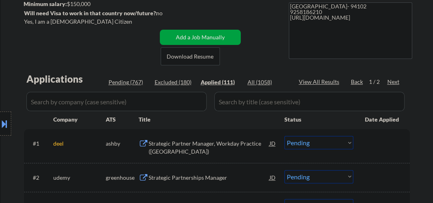
select select ""applied""
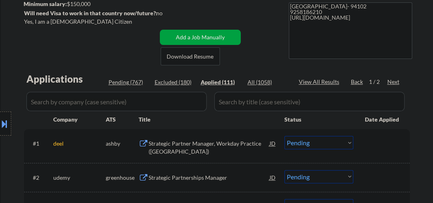
select select ""applied""
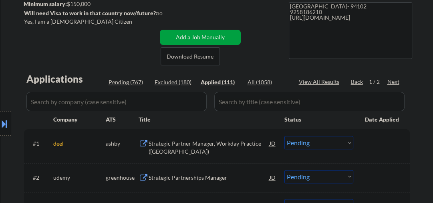
select select ""applied""
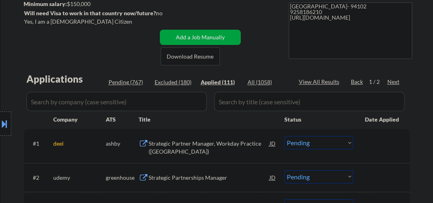
select select ""applied""
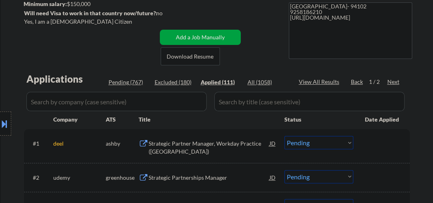
select select ""applied""
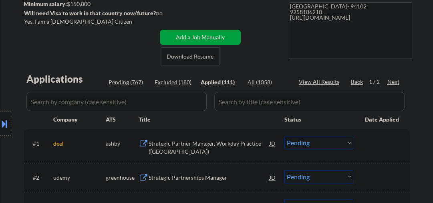
select select ""applied""
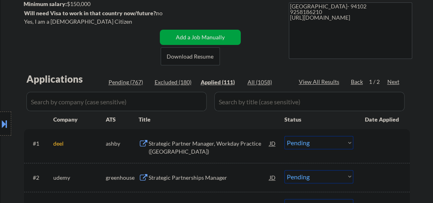
select select ""applied""
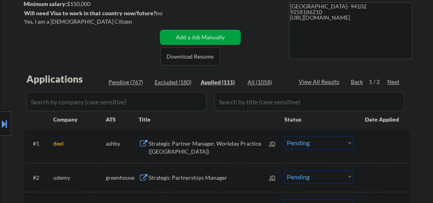
select select ""applied""
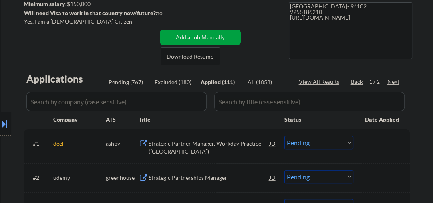
select select ""applied""
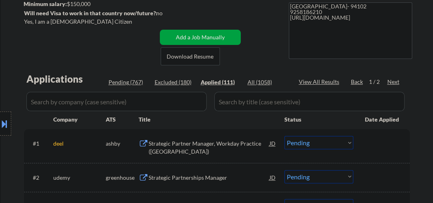
select select ""applied""
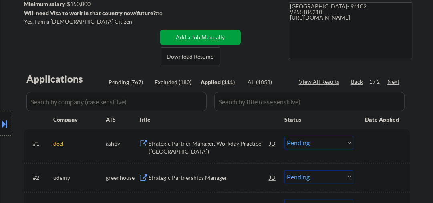
select select ""applied""
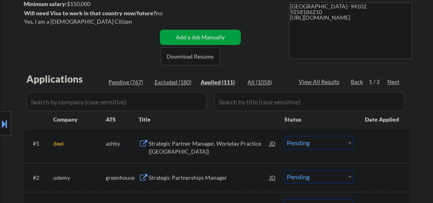
select select ""applied""
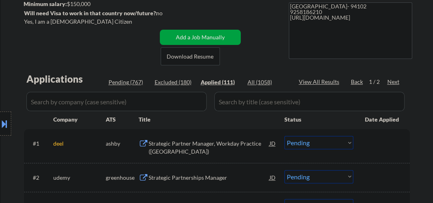
select select ""applied""
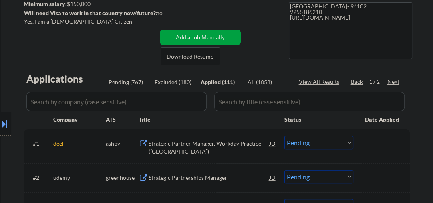
select select ""applied""
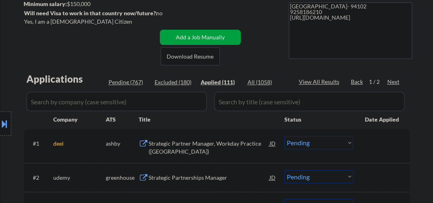
select select ""applied""
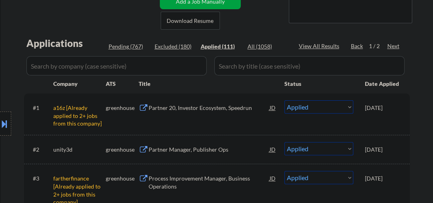
scroll to position [171, 0]
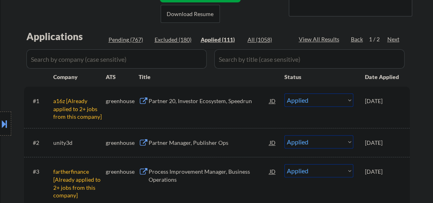
click at [306, 101] on select "Choose an option... Pending Applied Excluded (Questions) Excluded (Expired) Exc…" at bounding box center [319, 99] width 69 height 13
click at [285, 93] on select "Choose an option... Pending Applied Excluded (Questions) Excluded (Expired) Exc…" at bounding box center [319, 99] width 69 height 13
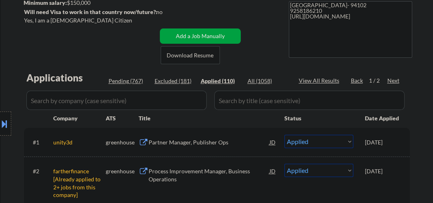
scroll to position [85, 0]
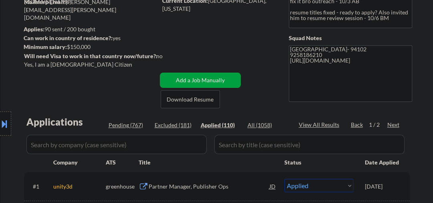
click at [126, 127] on div "Location Inclusions:" at bounding box center [71, 123] width 143 height 149
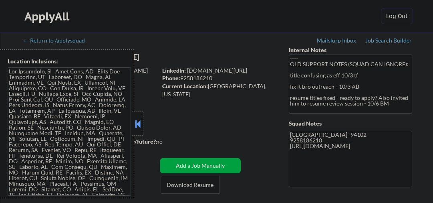
click at [135, 120] on button at bounding box center [137, 124] width 9 height 12
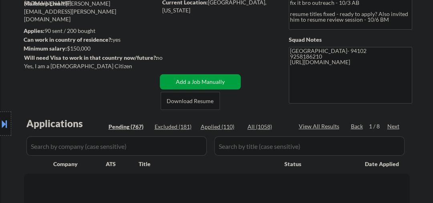
scroll to position [128, 0]
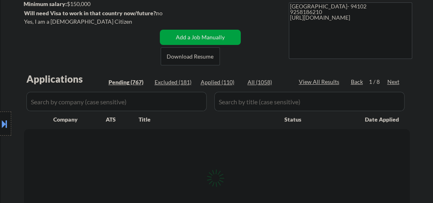
select select ""pending""
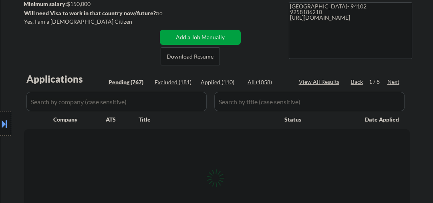
select select ""pending""
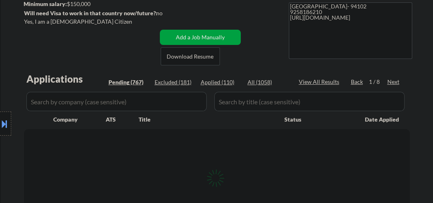
select select ""pending""
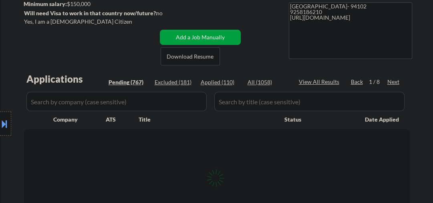
select select ""pending""
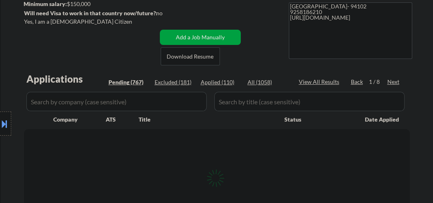
select select ""pending""
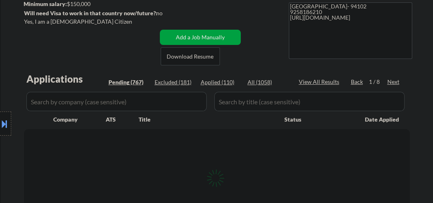
select select ""pending""
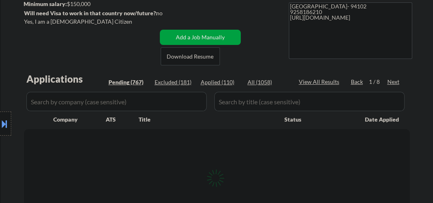
select select ""pending""
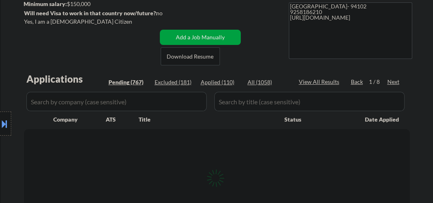
select select ""pending""
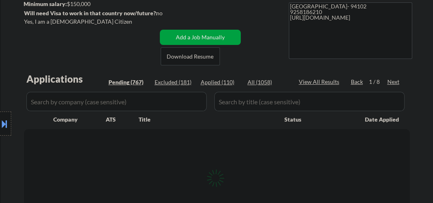
select select ""pending""
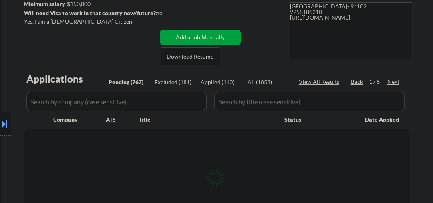
select select ""pending""
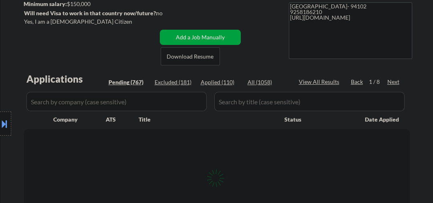
select select ""pending""
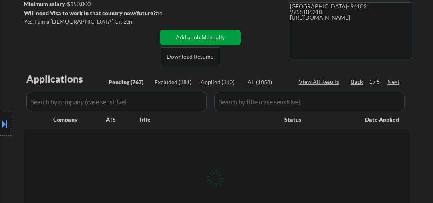
select select ""pending""
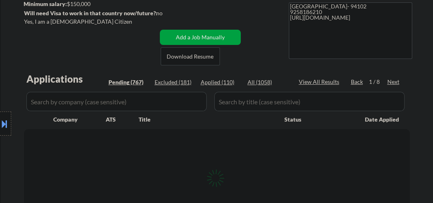
select select ""pending""
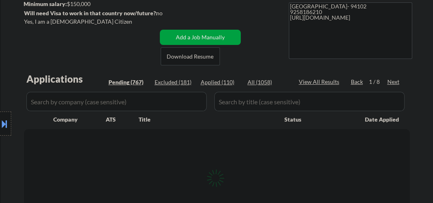
select select ""pending""
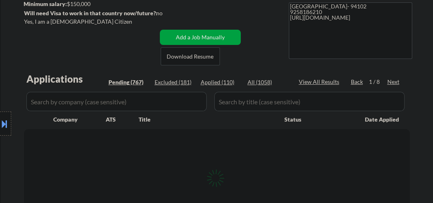
select select ""pending""
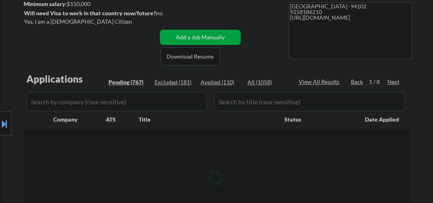
select select ""pending""
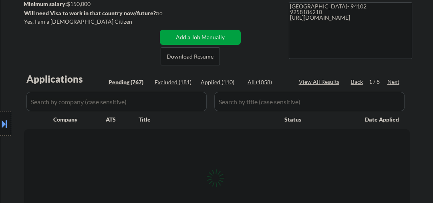
select select ""pending""
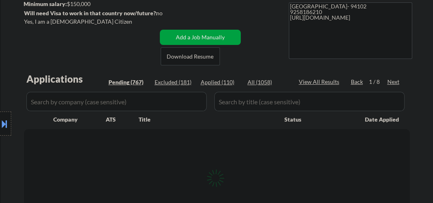
select select ""pending""
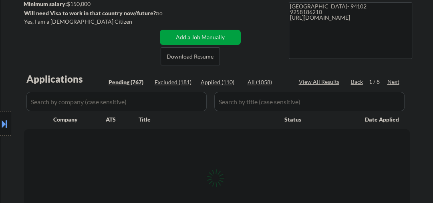
select select ""pending""
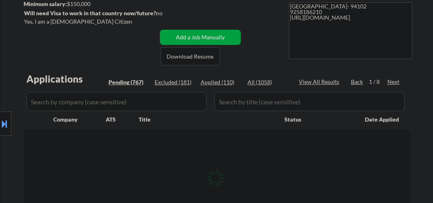
select select ""pending""
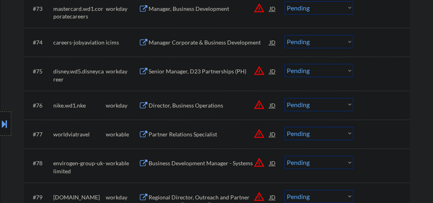
scroll to position [2565, 0]
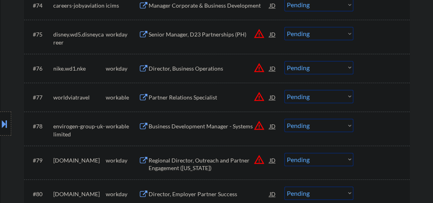
click at [169, 103] on div "Partner Relations Specialist" at bounding box center [209, 97] width 121 height 14
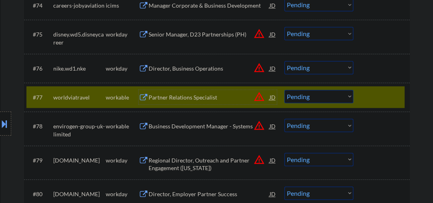
click at [361, 98] on div "#77 worldviatravel workable Partner Relations Specialist JD warning_amber Choos…" at bounding box center [215, 97] width 378 height 22
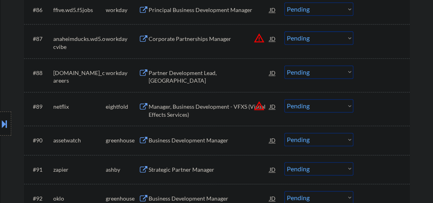
scroll to position [2950, 0]
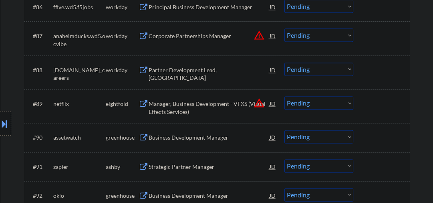
click at [173, 141] on div "Business Development Manager" at bounding box center [209, 137] width 121 height 8
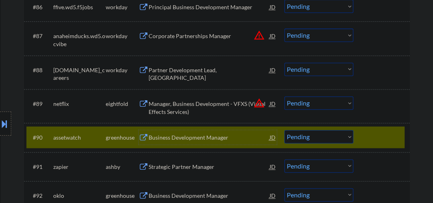
click at [191, 138] on div "Business Development Manager" at bounding box center [209, 137] width 121 height 8
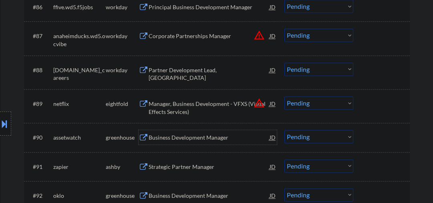
drag, startPoint x: 173, startPoint y: 135, endPoint x: 177, endPoint y: 130, distance: 6.3
click at [174, 134] on div "Business Development Manager" at bounding box center [209, 137] width 121 height 8
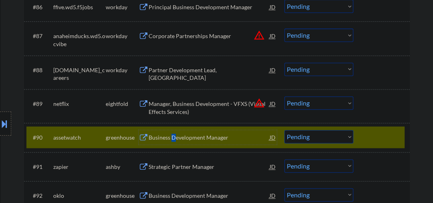
click at [324, 136] on select "Choose an option... Pending Applied Excluded (Questions) Excluded (Expired) Exc…" at bounding box center [319, 136] width 69 height 13
click at [285, 130] on select "Choose an option... Pending Applied Excluded (Questions) Excluded (Expired) Exc…" at bounding box center [319, 136] width 69 height 13
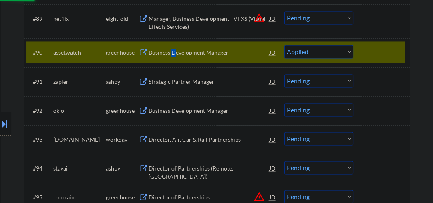
scroll to position [3035, 0]
click at [167, 82] on div "Strategic Partner Manager" at bounding box center [209, 81] width 121 height 8
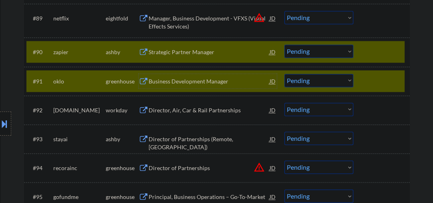
click at [356, 79] on div "#91 oklo greenhouse Business Development Manager [PERSON_NAME] an option... Pen…" at bounding box center [215, 81] width 378 height 22
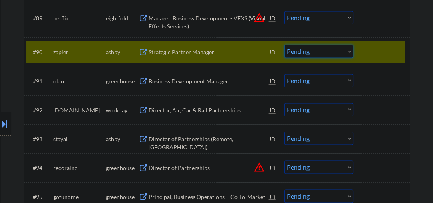
click at [299, 54] on select "Choose an option... Pending Applied Excluded (Questions) Excluded (Expired) Exc…" at bounding box center [319, 50] width 69 height 13
click at [285, 44] on select "Choose an option... Pending Applied Excluded (Questions) Excluded (Expired) Exc…" at bounding box center [319, 50] width 69 height 13
click at [216, 87] on div "Business Development Manager" at bounding box center [209, 81] width 121 height 14
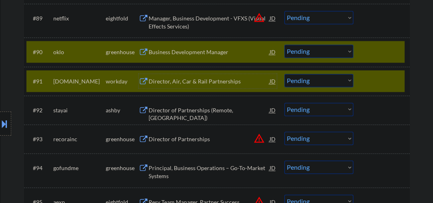
drag, startPoint x: 376, startPoint y: 78, endPoint x: 354, endPoint y: 67, distance: 24.4
click at [375, 79] on div at bounding box center [382, 81] width 35 height 14
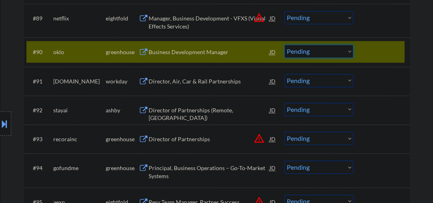
click at [311, 50] on select "Choose an option... Pending Applied Excluded (Questions) Excluded (Expired) Exc…" at bounding box center [319, 50] width 69 height 13
click at [285, 44] on select "Choose an option... Pending Applied Excluded (Questions) Excluded (Expired) Exc…" at bounding box center [319, 50] width 69 height 13
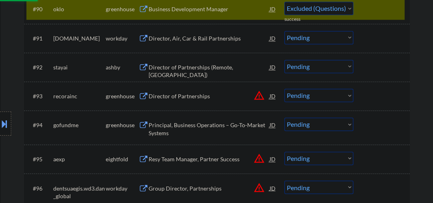
select select ""pending""
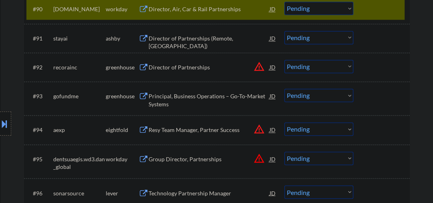
click at [362, 14] on div "#90 [DOMAIN_NAME] workday Director, Air, Car & Rail Partnerships JD Choose an o…" at bounding box center [215, 9] width 378 height 22
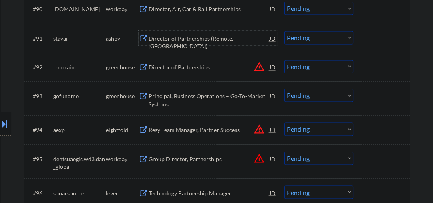
click at [184, 40] on div "Director of Partnerships (Remote, [GEOGRAPHIC_DATA])" at bounding box center [209, 42] width 121 height 16
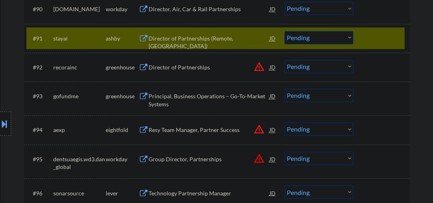
click at [312, 42] on select "Choose an option... Pending Applied Excluded (Questions) Excluded (Expired) Exc…" at bounding box center [319, 37] width 69 height 13
click at [285, 31] on select "Choose an option... Pending Applied Excluded (Questions) Excluded (Expired) Exc…" at bounding box center [319, 37] width 69 height 13
click at [176, 66] on div "Director of Partnerships" at bounding box center [209, 67] width 121 height 8
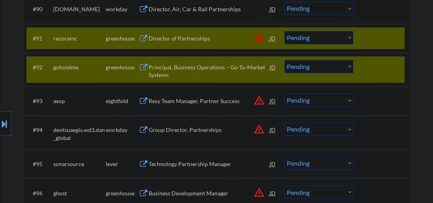
click at [385, 79] on div "#92 gofundme greenhouse Principal, Business Operations – Go-To-Market Systems J…" at bounding box center [215, 69] width 378 height 26
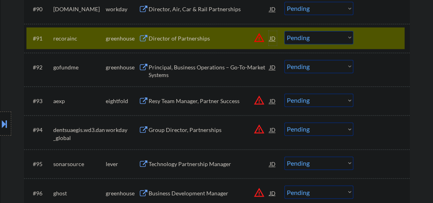
click at [275, 39] on div "JD" at bounding box center [273, 38] width 8 height 14
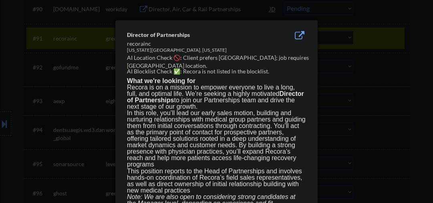
click at [383, 86] on div at bounding box center [216, 101] width 433 height 203
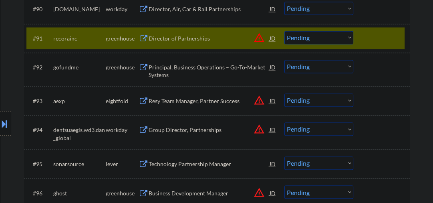
click at [165, 39] on div "Director of Partnerships" at bounding box center [209, 38] width 121 height 8
drag, startPoint x: 291, startPoint y: 38, endPoint x: 300, endPoint y: 43, distance: 9.9
click at [291, 38] on select "Choose an option... Pending Applied Excluded (Questions) Excluded (Expired) Exc…" at bounding box center [319, 37] width 69 height 13
click at [285, 31] on select "Choose an option... Pending Applied Excluded (Questions) Excluded (Expired) Exc…" at bounding box center [319, 37] width 69 height 13
click at [204, 71] on div "Principal, Business Operations – Go-To-Market Systems" at bounding box center [209, 71] width 121 height 16
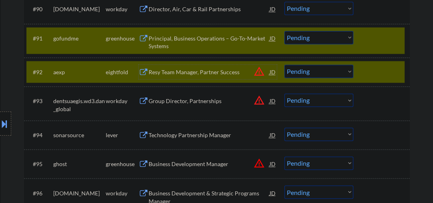
click at [361, 73] on div "#92 aexp eightfold Resy Team Manager, Partner Success JD warning_amber Choose a…" at bounding box center [215, 72] width 378 height 22
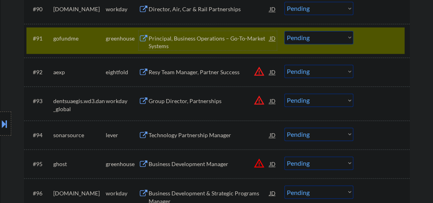
click at [189, 39] on div "Principal, Business Operations – Go-To-Market Systems" at bounding box center [209, 42] width 121 height 16
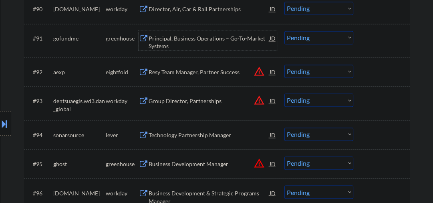
click at [181, 48] on div "Principal, Business Operations – Go-To-Market Systems" at bounding box center [209, 42] width 121 height 16
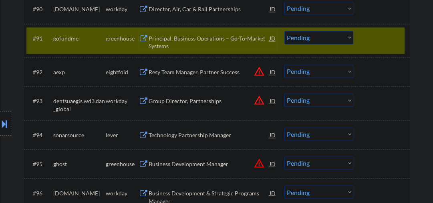
click at [300, 38] on select "Choose an option... Pending Applied Excluded (Questions) Excluded (Expired) Exc…" at bounding box center [319, 37] width 69 height 13
click at [285, 31] on select "Choose an option... Pending Applied Excluded (Questions) Excluded (Expired) Exc…" at bounding box center [319, 37] width 69 height 13
select select ""pending""
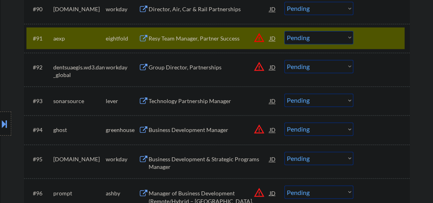
click at [383, 40] on div at bounding box center [382, 38] width 35 height 14
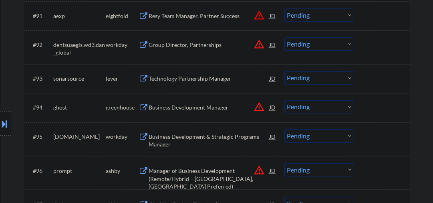
scroll to position [3121, 0]
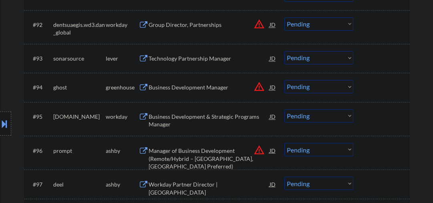
click at [182, 60] on div "Technology Partnership Manager" at bounding box center [209, 59] width 121 height 8
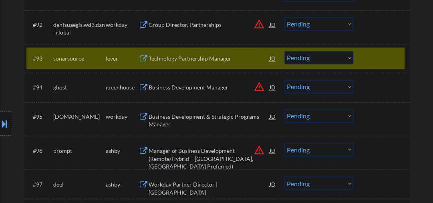
click at [197, 57] on div "Technology Partnership Manager" at bounding box center [209, 59] width 121 height 8
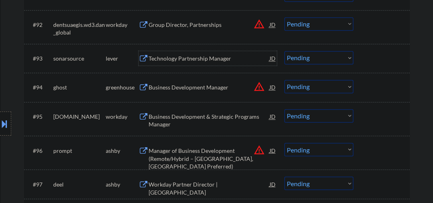
click at [293, 57] on select "Choose an option... Pending Applied Excluded (Questions) Excluded (Expired) Exc…" at bounding box center [319, 57] width 69 height 13
click at [285, 51] on select "Choose an option... Pending Applied Excluded (Questions) Excluded (Expired) Exc…" at bounding box center [319, 57] width 69 height 13
select select ""pending""
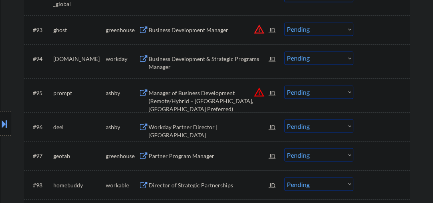
scroll to position [3206, 0]
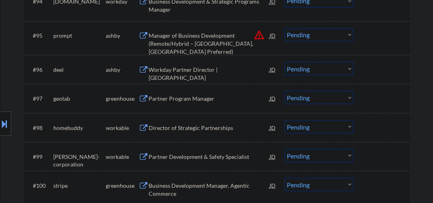
click at [195, 42] on div "Manager of Business Development (Remote/Hybrid – [GEOGRAPHIC_DATA], [GEOGRAPHIC…" at bounding box center [209, 44] width 121 height 24
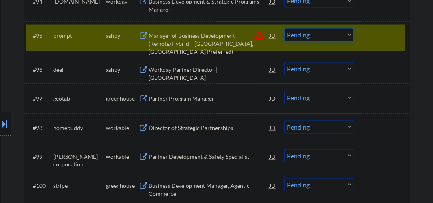
click at [307, 33] on select "Choose an option... Pending Applied Excluded (Questions) Excluded (Expired) Exc…" at bounding box center [319, 34] width 69 height 13
click at [285, 28] on select "Choose an option... Pending Applied Excluded (Questions) Excluded (Expired) Exc…" at bounding box center [319, 34] width 69 height 13
click at [222, 69] on div "Workday Partner Director | [GEOGRAPHIC_DATA]" at bounding box center [209, 73] width 121 height 16
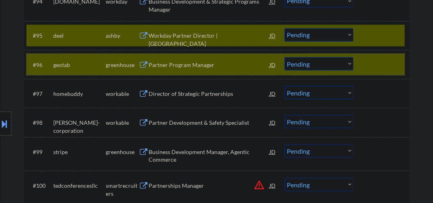
click at [358, 65] on div "#96 geotab greenhouse Partner Program Manager JD warning_amber Choose an option…" at bounding box center [215, 64] width 378 height 22
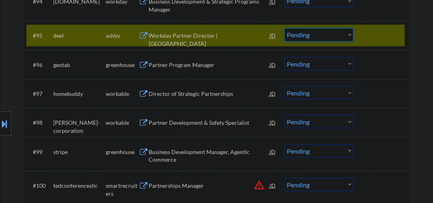
click at [322, 35] on select "Choose an option... Pending Applied Excluded (Questions) Excluded (Expired) Exc…" at bounding box center [319, 34] width 69 height 13
click at [285, 28] on select "Choose an option... Pending Applied Excluded (Questions) Excluded (Expired) Exc…" at bounding box center [319, 34] width 69 height 13
click at [176, 64] on div "Partner Program Manager" at bounding box center [209, 65] width 121 height 8
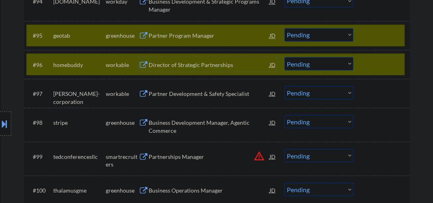
click at [366, 69] on div at bounding box center [382, 64] width 35 height 14
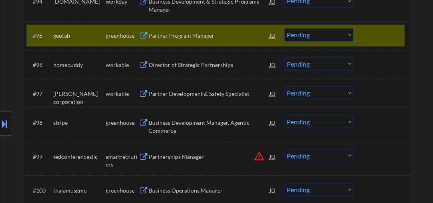
click at [305, 37] on select "Choose an option... Pending Applied Excluded (Questions) Excluded (Expired) Exc…" at bounding box center [319, 34] width 69 height 13
click at [285, 28] on select "Choose an option... Pending Applied Excluded (Questions) Excluded (Expired) Exc…" at bounding box center [319, 34] width 69 height 13
click at [192, 72] on div "#96 homebuddy workable Director of Strategic Partnerships JD warning_amber Choo…" at bounding box center [215, 64] width 378 height 22
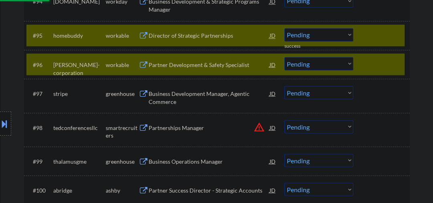
drag, startPoint x: 371, startPoint y: 64, endPoint x: 365, endPoint y: 60, distance: 7.1
click at [371, 64] on div at bounding box center [382, 64] width 35 height 14
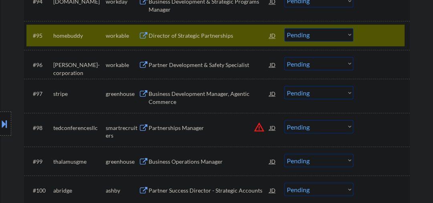
click at [225, 34] on div "Director of Strategic Partnerships" at bounding box center [209, 36] width 121 height 8
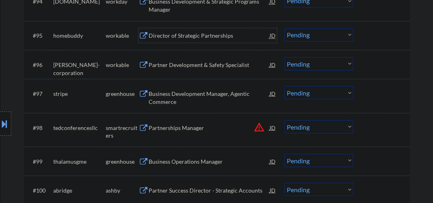
click at [303, 37] on select "Choose an option... Pending Applied Excluded (Questions) Excluded (Expired) Exc…" at bounding box center [319, 34] width 69 height 13
click at [285, 28] on select "Choose an option... Pending Applied Excluded (Questions) Excluded (Expired) Exc…" at bounding box center [319, 34] width 69 height 13
click at [210, 67] on div "Partner Development & Safety Specialist" at bounding box center [209, 65] width 121 height 8
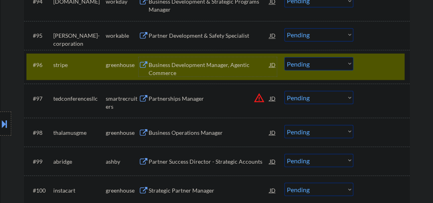
click at [382, 64] on div at bounding box center [382, 64] width 35 height 14
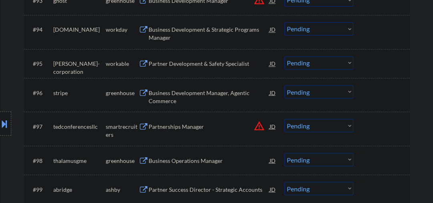
scroll to position [3163, 0]
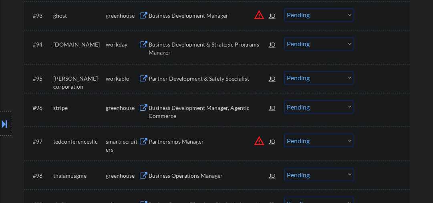
click at [321, 79] on select "Choose an option... Pending Applied Excluded (Questions) Excluded (Expired) Exc…" at bounding box center [319, 77] width 69 height 13
click at [285, 71] on select "Choose an option... Pending Applied Excluded (Questions) Excluded (Expired) Exc…" at bounding box center [319, 77] width 69 height 13
click at [168, 107] on div "Business Development Manager, Agentic Commerce" at bounding box center [209, 111] width 121 height 16
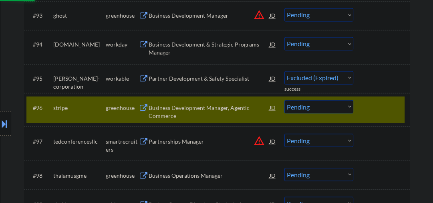
select select ""pending""
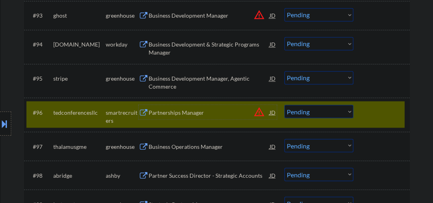
click at [183, 115] on div "Partnerships Manager" at bounding box center [209, 112] width 121 height 8
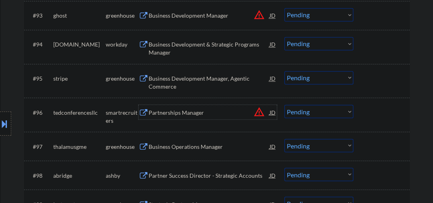
click at [166, 114] on div "Partnerships Manager" at bounding box center [209, 112] width 121 height 8
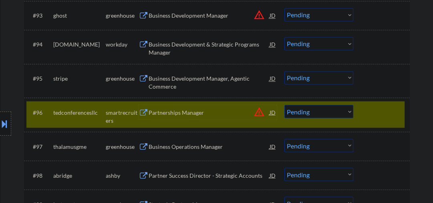
drag, startPoint x: 133, startPoint y: 117, endPoint x: 154, endPoint y: 100, distance: 27.0
click at [135, 116] on div "Location Inclusions:" at bounding box center [71, 123] width 143 height 149
click at [179, 112] on div "Partnerships Manager" at bounding box center [209, 112] width 121 height 8
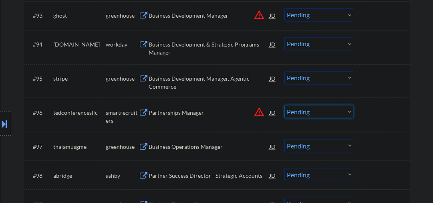
click at [306, 113] on select "Choose an option... Pending Applied Excluded (Questions) Excluded (Expired) Exc…" at bounding box center [319, 111] width 69 height 13
click at [285, 105] on select "Choose an option... Pending Applied Excluded (Questions) Excluded (Expired) Exc…" at bounding box center [319, 111] width 69 height 13
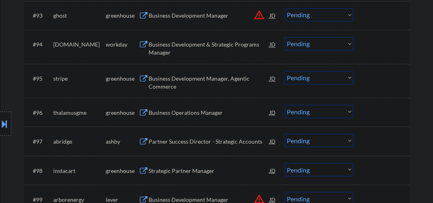
scroll to position [3206, 0]
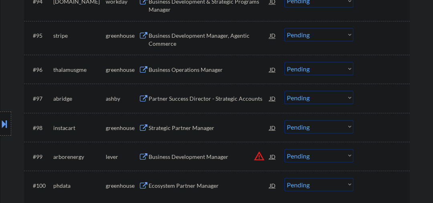
click at [178, 72] on div "Business Operations Manager" at bounding box center [209, 69] width 121 height 8
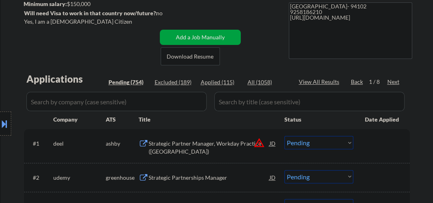
scroll to position [3174, 0]
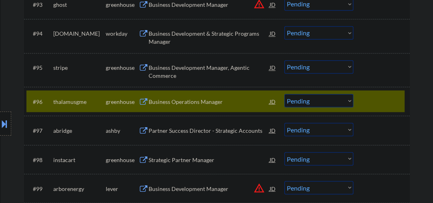
click at [380, 102] on div at bounding box center [382, 101] width 35 height 14
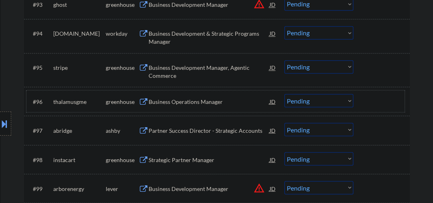
click at [300, 101] on select "Choose an option... Pending Applied Excluded (Questions) Excluded (Expired) Exc…" at bounding box center [319, 100] width 69 height 13
click at [285, 94] on select "Choose an option... Pending Applied Excluded (Questions) Excluded (Expired) Exc…" at bounding box center [319, 100] width 69 height 13
select select ""pending""
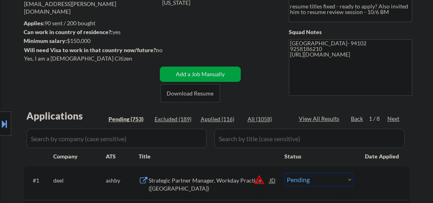
scroll to position [171, 0]
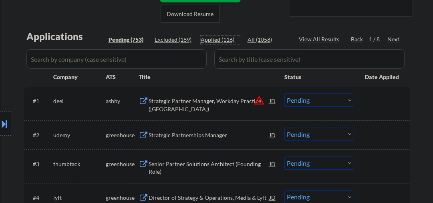
click at [221, 42] on div "Applied (116)" at bounding box center [221, 40] width 40 height 8
select select ""applied""
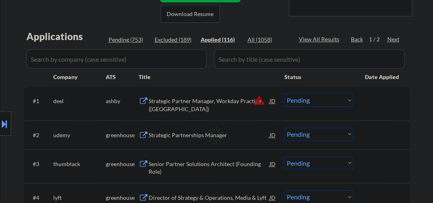
select select ""applied""
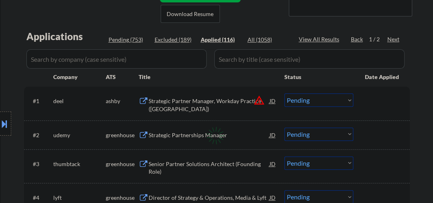
select select ""applied""
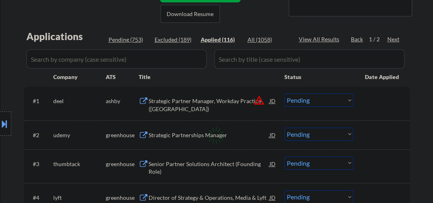
select select ""applied""
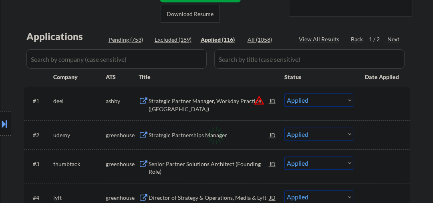
select select ""applied""
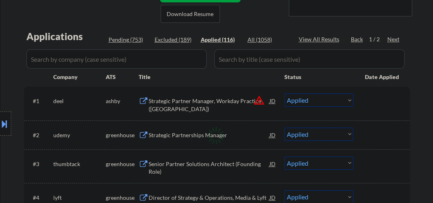
select select ""applied""
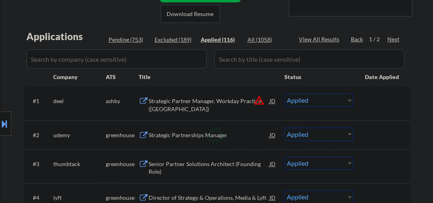
select select ""applied""
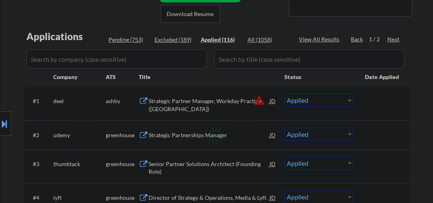
select select ""applied""
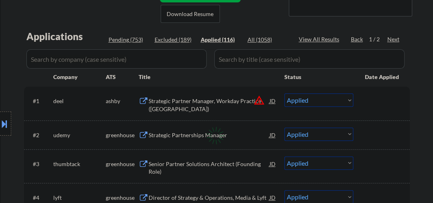
select select ""applied""
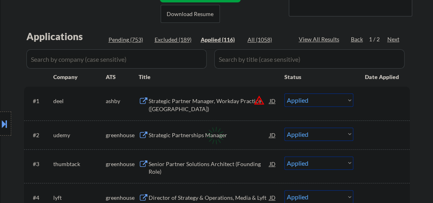
select select ""applied""
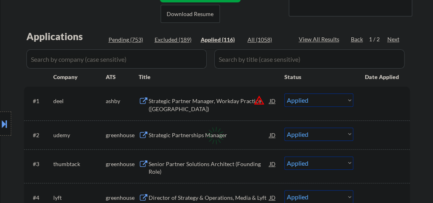
select select ""applied""
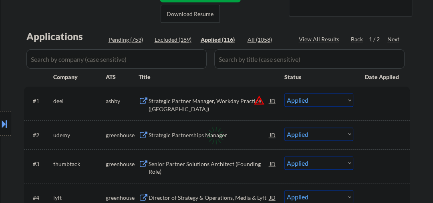
select select ""applied""
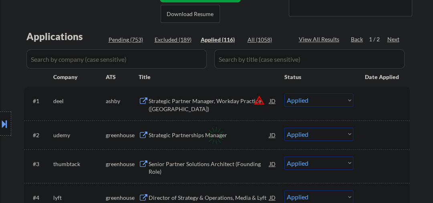
select select ""applied""
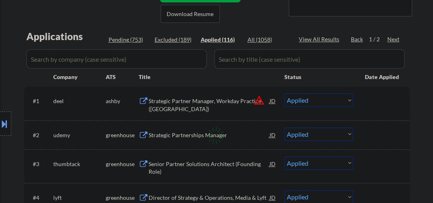
select select ""applied""
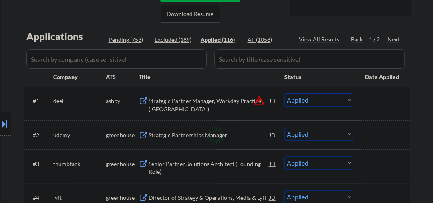
select select ""applied""
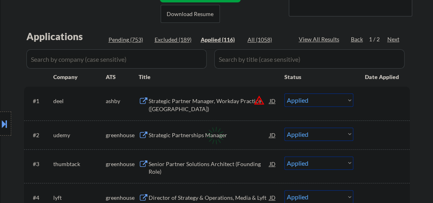
select select ""applied""
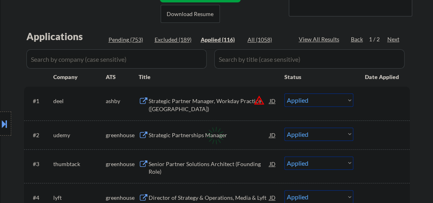
select select ""applied""
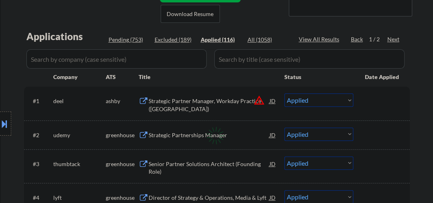
select select ""applied""
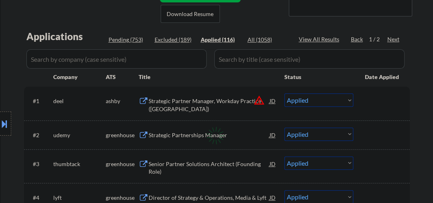
select select ""applied""
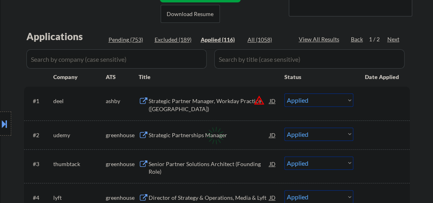
select select ""applied""
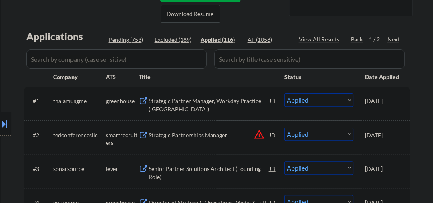
click at [187, 109] on div "Strategic Partner Manager, Workday Practice ([GEOGRAPHIC_DATA])" at bounding box center [209, 105] width 121 height 16
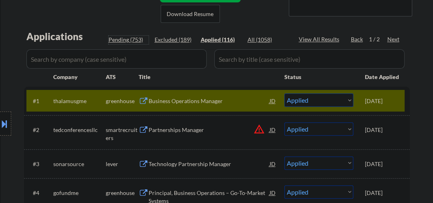
click at [133, 38] on div "Pending (753)" at bounding box center [129, 40] width 40 height 8
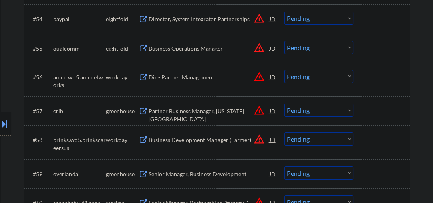
scroll to position [1966, 0]
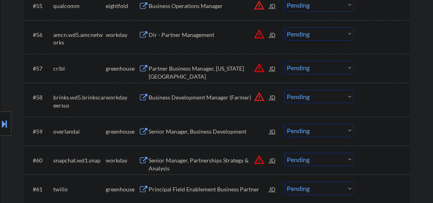
click at [195, 71] on div "Partner Business Manager, [US_STATE][GEOGRAPHIC_DATA]" at bounding box center [209, 73] width 121 height 16
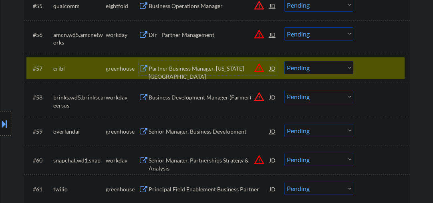
click at [303, 68] on select "Choose an option... Pending Applied Excluded (Questions) Excluded (Expired) Exc…" at bounding box center [319, 67] width 69 height 13
click at [285, 61] on select "Choose an option... Pending Applied Excluded (Questions) Excluded (Expired) Exc…" at bounding box center [319, 67] width 69 height 13
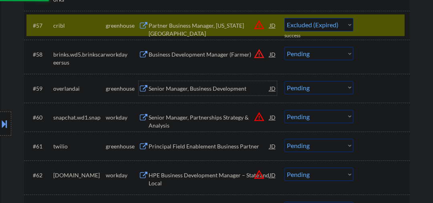
click at [176, 94] on div "Senior Manager, Business Development" at bounding box center [209, 88] width 121 height 14
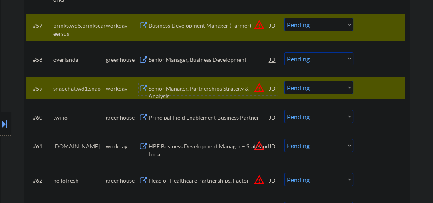
drag, startPoint x: 370, startPoint y: 91, endPoint x: 368, endPoint y: 27, distance: 64.5
click at [370, 91] on div at bounding box center [382, 88] width 35 height 14
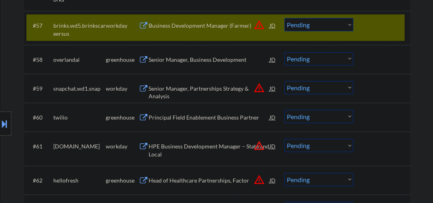
drag, startPoint x: 367, startPoint y: 24, endPoint x: 314, endPoint y: 19, distance: 52.7
click at [366, 24] on div at bounding box center [382, 25] width 35 height 14
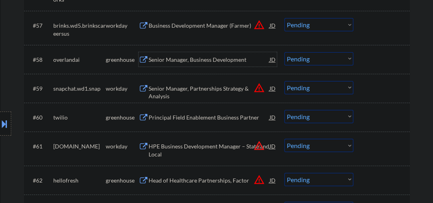
click at [206, 58] on div "Senior Manager, Business Development" at bounding box center [209, 60] width 121 height 8
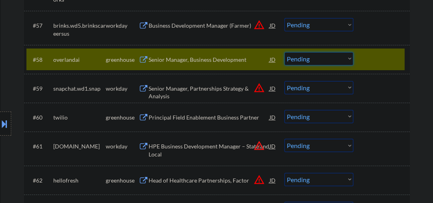
click at [323, 62] on select "Choose an option... Pending Applied Excluded (Questions) Excluded (Expired) Exc…" at bounding box center [319, 58] width 69 height 13
click at [285, 52] on select "Choose an option... Pending Applied Excluded (Questions) Excluded (Expired) Exc…" at bounding box center [319, 58] width 69 height 13
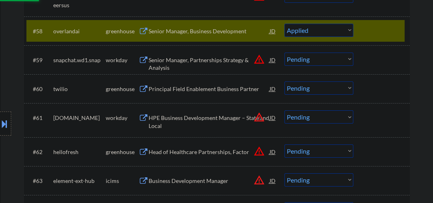
scroll to position [2052, 0]
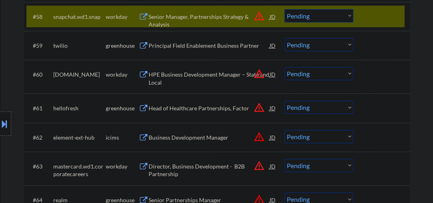
click at [204, 44] on div "Principal Field Enablement Business Partner" at bounding box center [209, 46] width 121 height 8
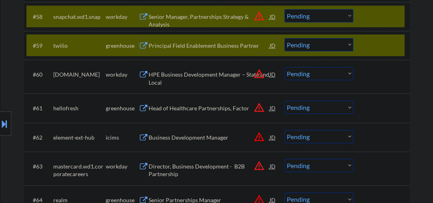
click at [318, 45] on select "Choose an option... Pending Applied Excluded (Questions) Excluded (Expired) Exc…" at bounding box center [319, 44] width 69 height 13
click at [378, 41] on div at bounding box center [382, 45] width 35 height 14
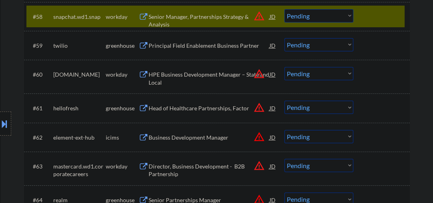
click at [366, 17] on div at bounding box center [382, 16] width 35 height 14
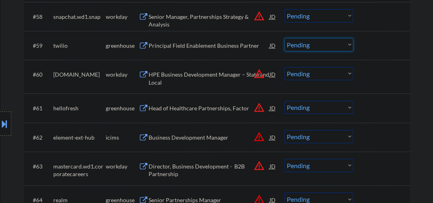
click at [319, 49] on select "Choose an option... Pending Applied Excluded (Questions) Excluded (Expired) Exc…" at bounding box center [319, 44] width 69 height 13
click at [285, 38] on select "Choose an option... Pending Applied Excluded (Questions) Excluded (Expired) Exc…" at bounding box center [319, 44] width 69 height 13
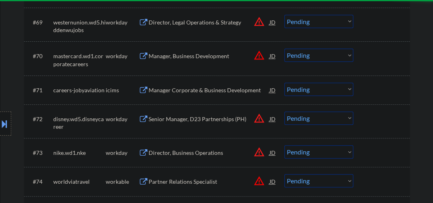
scroll to position [2522, 0]
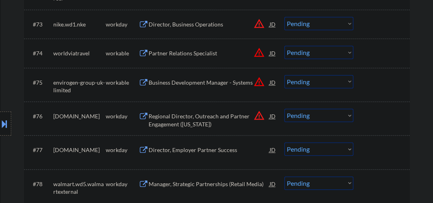
click at [178, 83] on div "Business Development Manager - Systems" at bounding box center [209, 83] width 121 height 8
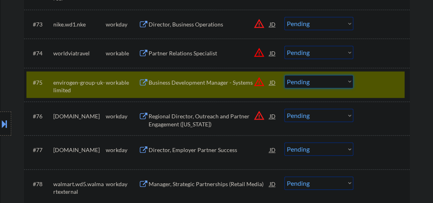
click at [299, 85] on select "Choose an option... Pending Applied Excluded (Questions) Excluded (Expired) Exc…" at bounding box center [319, 81] width 69 height 13
click at [285, 75] on select "Choose an option... Pending Applied Excluded (Questions) Excluded (Expired) Exc…" at bounding box center [319, 81] width 69 height 13
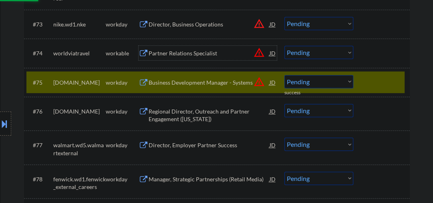
click at [181, 53] on div "Partner Relations Specialist" at bounding box center [209, 53] width 121 height 8
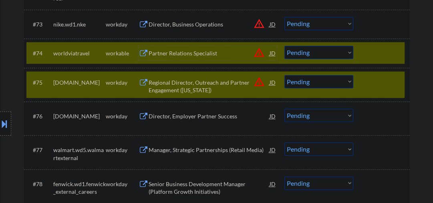
click at [359, 81] on div "#75 [DOMAIN_NAME] workday Regional Director, Outreach and Partner Engagement ([…" at bounding box center [215, 84] width 378 height 26
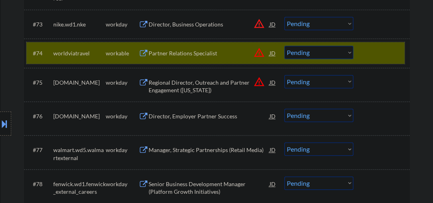
click at [362, 52] on div "#74 worldviatravel workable Partner Relations Specialist JD warning_amber Choos…" at bounding box center [215, 53] width 378 height 22
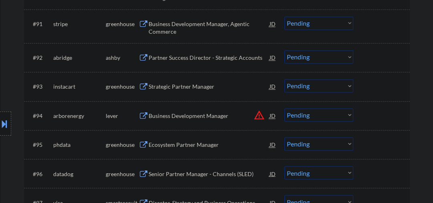
scroll to position [3078, 0]
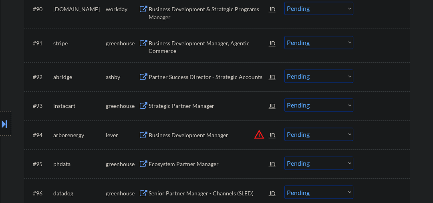
click at [182, 46] on div "Business Development Manager, Agentic Commerce" at bounding box center [209, 47] width 121 height 16
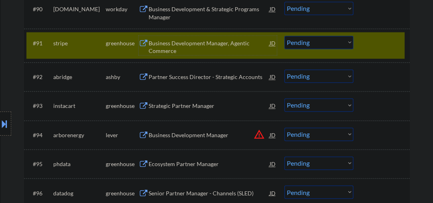
click at [357, 39] on div "#91 stripe greenhouse Business Development Manager, Agentic Commerce JD warning…" at bounding box center [215, 45] width 378 height 26
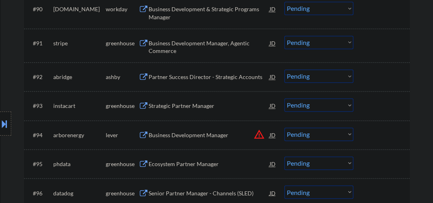
click at [170, 77] on div "Partner Success Director - Strategic Accounts" at bounding box center [209, 77] width 121 height 8
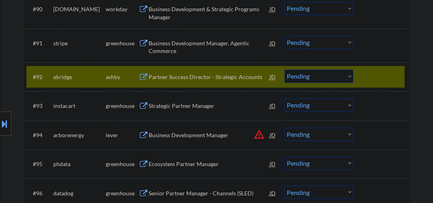
click at [307, 75] on select "Choose an option... Pending Applied Excluded (Questions) Excluded (Expired) Exc…" at bounding box center [319, 75] width 69 height 13
click at [285, 70] on select "Choose an option... Pending Applied Excluded (Questions) Excluded (Expired) Exc…" at bounding box center [319, 75] width 69 height 13
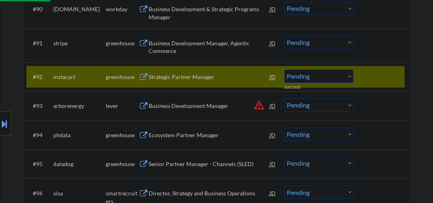
click at [197, 76] on div "Strategic Partner Manager" at bounding box center [209, 77] width 121 height 8
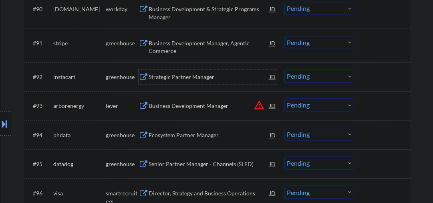
click at [315, 75] on select "Choose an option... Pending Applied Excluded (Questions) Excluded (Expired) Exc…" at bounding box center [319, 75] width 69 height 13
click at [285, 70] on select "Choose an option... Pending Applied Excluded (Questions) Excluded (Expired) Exc…" at bounding box center [319, 75] width 69 height 13
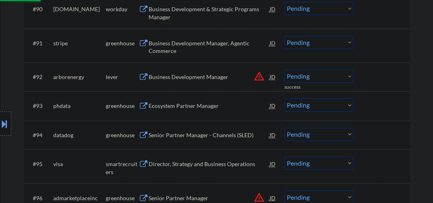
click at [197, 41] on div "Business Development Manager, Agentic Commerce" at bounding box center [209, 47] width 121 height 16
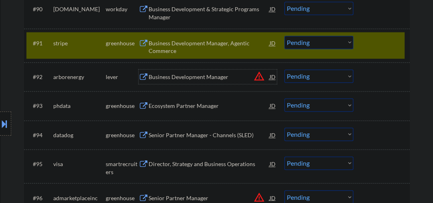
click at [176, 80] on div "Business Development Manager" at bounding box center [209, 77] width 121 height 8
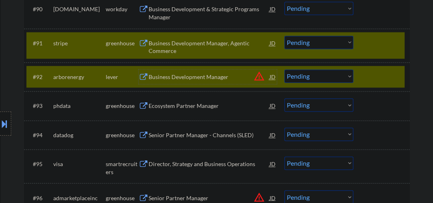
click at [362, 47] on div "#91 stripe greenhouse Business Development Manager, Agentic Commerce JD warning…" at bounding box center [215, 45] width 378 height 26
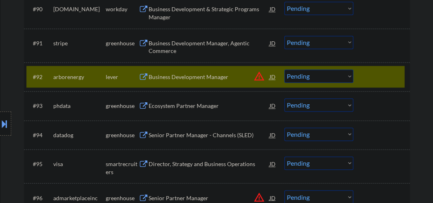
click at [310, 74] on select "Choose an option... Pending Applied Excluded (Questions) Excluded (Expired) Exc…" at bounding box center [319, 75] width 69 height 13
click at [285, 70] on select "Choose an option... Pending Applied Excluded (Questions) Excluded (Expired) Exc…" at bounding box center [319, 75] width 69 height 13
click at [199, 110] on div "Ecosystem Partner Manager" at bounding box center [209, 105] width 121 height 14
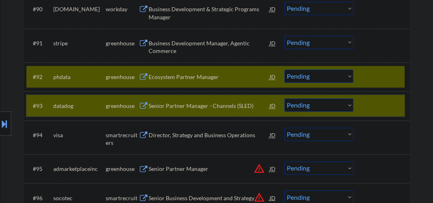
click at [362, 104] on div "#93 datadog greenhouse Senior Partner Manager - Channels (SLED) JD warning_ambe…" at bounding box center [215, 106] width 378 height 22
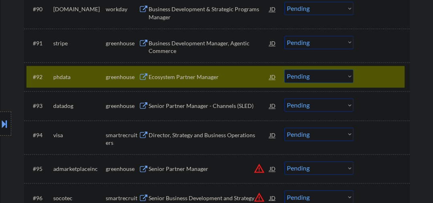
click at [301, 79] on select "Choose an option... Pending Applied Excluded (Questions) Excluded (Expired) Exc…" at bounding box center [319, 75] width 69 height 13
click at [285, 70] on select "Choose an option... Pending Applied Excluded (Questions) Excluded (Expired) Exc…" at bounding box center [319, 75] width 69 height 13
click at [216, 110] on div "Senior Partner Manager - Channels (SLED)" at bounding box center [209, 105] width 121 height 14
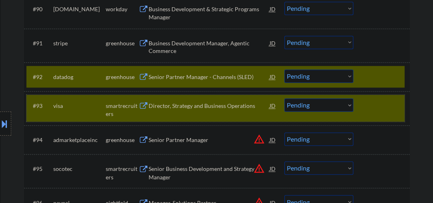
click at [366, 107] on div at bounding box center [382, 105] width 35 height 14
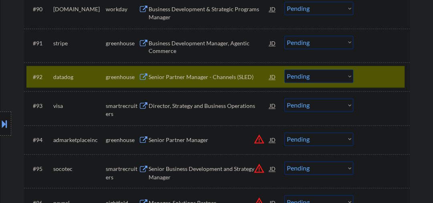
click at [326, 79] on select "Choose an option... Pending Applied Excluded (Questions) Excluded (Expired) Exc…" at bounding box center [319, 75] width 69 height 13
click at [285, 70] on select "Choose an option... Pending Applied Excluded (Questions) Excluded (Expired) Exc…" at bounding box center [319, 75] width 69 height 13
click at [185, 110] on div "Director, Strategy and Business Operations" at bounding box center [209, 106] width 121 height 8
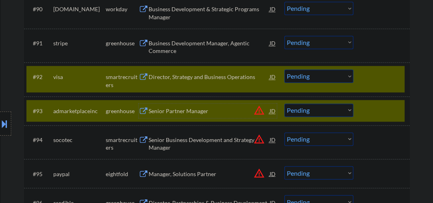
click at [363, 107] on div "#93 admarketplaceinc greenhouse Senior Partner Manager JD warning_amber Choose …" at bounding box center [215, 111] width 378 height 22
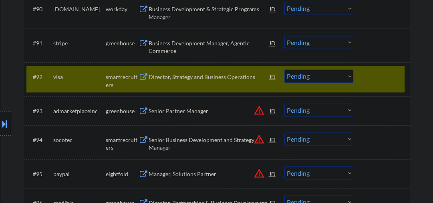
click at [322, 78] on select "Choose an option... Pending Applied Excluded (Questions) Excluded (Expired) Exc…" at bounding box center [319, 75] width 69 height 13
click at [285, 70] on select "Choose an option... Pending Applied Excluded (Questions) Excluded (Expired) Exc…" at bounding box center [319, 75] width 69 height 13
click at [169, 108] on div "Senior Partner Manager" at bounding box center [209, 111] width 121 height 8
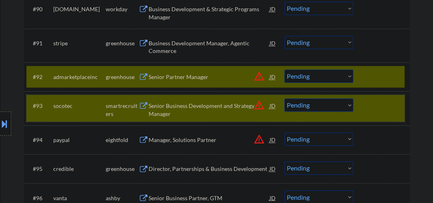
click at [369, 114] on div "#93 socotec smartrecruiters Senior Business Development and Strategy Manager JD…" at bounding box center [215, 108] width 378 height 26
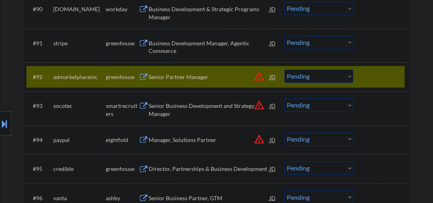
click at [202, 77] on div "Senior Partner Manager" at bounding box center [209, 77] width 121 height 8
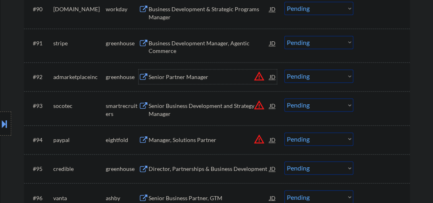
click at [299, 73] on select "Choose an option... Pending Applied Excluded (Questions) Excluded (Expired) Exc…" at bounding box center [319, 75] width 69 height 13
click at [285, 70] on select "Choose an option... Pending Applied Excluded (Questions) Excluded (Expired) Exc…" at bounding box center [319, 75] width 69 height 13
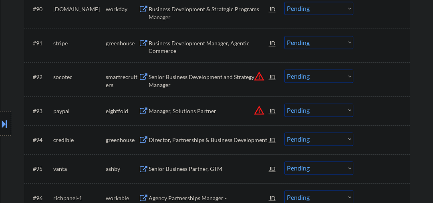
click at [192, 77] on div "Senior Business Development and Strategy Manager" at bounding box center [209, 81] width 121 height 16
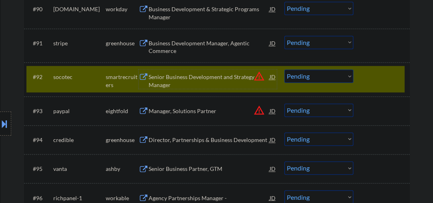
click at [318, 78] on select "Choose an option... Pending Applied Excluded (Questions) Excluded (Expired) Exc…" at bounding box center [319, 75] width 69 height 13
click at [285, 70] on select "Choose an option... Pending Applied Excluded (Questions) Excluded (Expired) Exc…" at bounding box center [319, 75] width 69 height 13
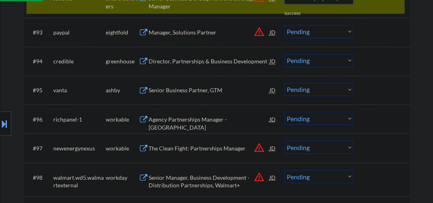
scroll to position [3163, 0]
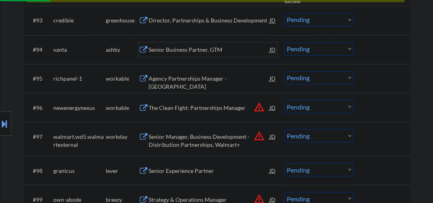
click at [172, 51] on div "Senior Business Partner, GTM" at bounding box center [209, 50] width 121 height 8
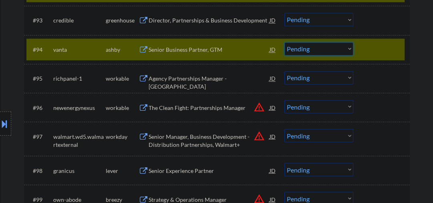
click at [325, 55] on select "Choose an option... Pending Applied Excluded (Questions) Excluded (Expired) Exc…" at bounding box center [319, 48] width 69 height 13
click at [285, 42] on select "Choose an option... Pending Applied Excluded (Questions) Excluded (Expired) Exc…" at bounding box center [319, 48] width 69 height 13
click at [194, 80] on div "Agency Partnerships Manager - [GEOGRAPHIC_DATA]" at bounding box center [209, 83] width 121 height 16
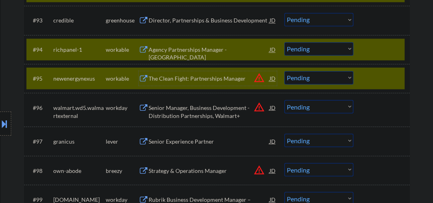
click at [366, 79] on div at bounding box center [382, 78] width 35 height 14
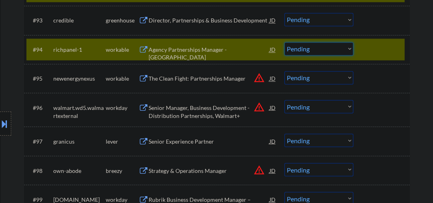
click at [321, 51] on select "Choose an option... Pending Applied Excluded (Questions) Excluded (Expired) Exc…" at bounding box center [319, 48] width 69 height 13
click at [285, 42] on select "Choose an option... Pending Applied Excluded (Questions) Excluded (Expired) Exc…" at bounding box center [319, 48] width 69 height 13
click at [184, 77] on div "The Clean Fight: Partnerships Manager" at bounding box center [209, 79] width 121 height 8
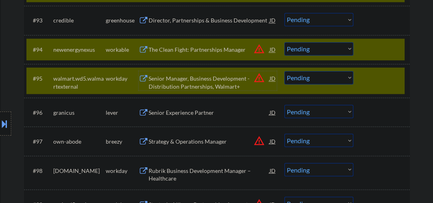
drag, startPoint x: 377, startPoint y: 88, endPoint x: 374, endPoint y: 84, distance: 4.7
click at [376, 88] on div "#95 walmart.wd5.walmartexternal workday Senior Manager, Business Development - …" at bounding box center [215, 80] width 378 height 26
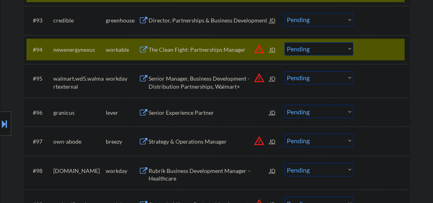
click at [327, 45] on select "Choose an option... Pending Applied Excluded (Questions) Excluded (Expired) Exc…" at bounding box center [319, 48] width 69 height 13
click at [285, 42] on select "Choose an option... Pending Applied Excluded (Questions) Excluded (Expired) Exc…" at bounding box center [319, 48] width 69 height 13
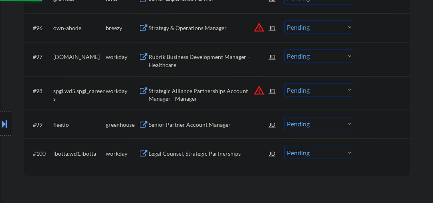
scroll to position [3206, 0]
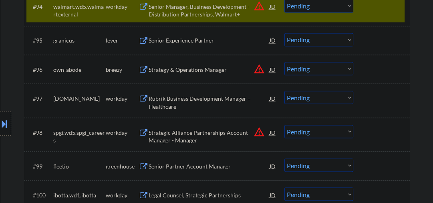
click at [190, 40] on div "Senior Experience Partner" at bounding box center [209, 40] width 121 height 8
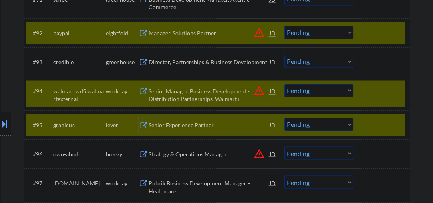
scroll to position [3121, 0]
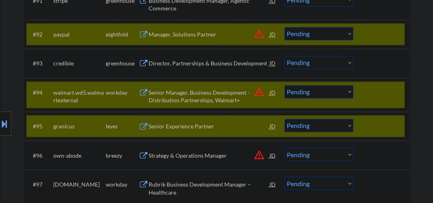
click at [362, 92] on div "#94 walmart.wd5.walmartexternal workday Senior Manager, Business Development - …" at bounding box center [215, 94] width 378 height 26
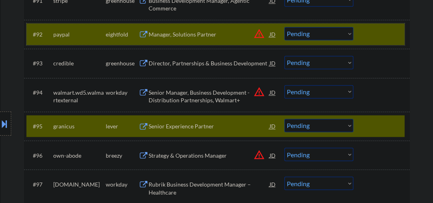
click at [364, 33] on div "#92 paypal eightfold Manager, Solutions Partner JD warning_amber Choose an opti…" at bounding box center [215, 34] width 378 height 22
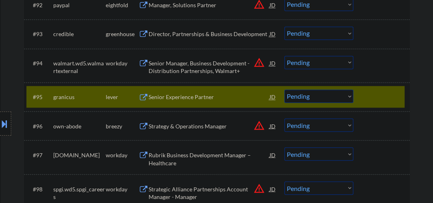
scroll to position [3163, 0]
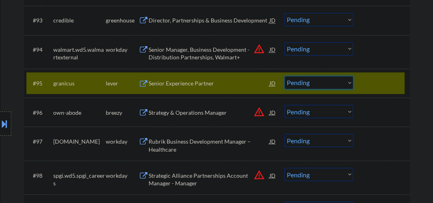
click at [298, 85] on select "Choose an option... Pending Applied Excluded (Questions) Excluded (Expired) Exc…" at bounding box center [319, 82] width 69 height 13
click at [285, 76] on select "Choose an option... Pending Applied Excluded (Questions) Excluded (Expired) Exc…" at bounding box center [319, 82] width 69 height 13
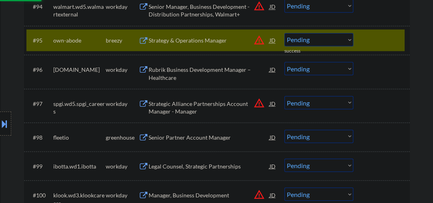
scroll to position [3249, 0]
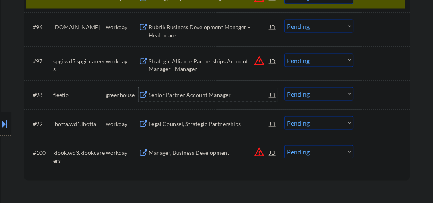
click at [204, 94] on div "Senior Partner Account Manager" at bounding box center [209, 95] width 121 height 8
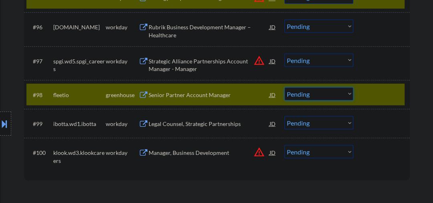
click at [325, 96] on select "Choose an option... Pending Applied Excluded (Questions) Excluded (Expired) Exc…" at bounding box center [319, 93] width 69 height 13
click at [285, 87] on select "Choose an option... Pending Applied Excluded (Questions) Excluded (Expired) Exc…" at bounding box center [319, 93] width 69 height 13
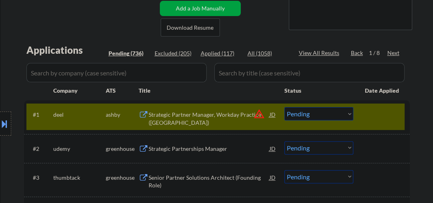
scroll to position [214, 0]
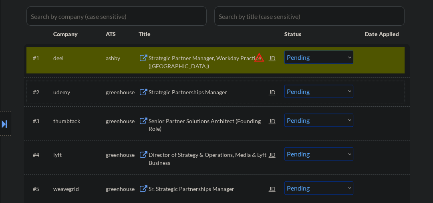
click at [396, 85] on div at bounding box center [382, 92] width 35 height 14
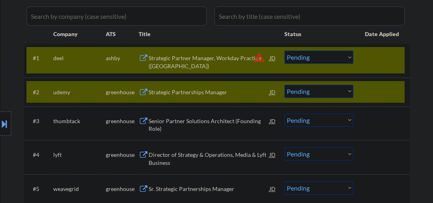
click at [387, 91] on div at bounding box center [382, 92] width 35 height 14
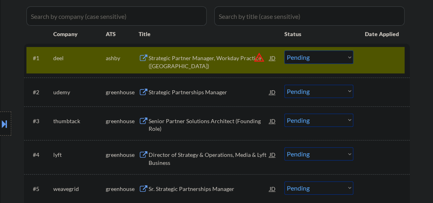
click at [223, 57] on div "Strategic Partner Manager, Workday Practice ([GEOGRAPHIC_DATA])" at bounding box center [209, 62] width 121 height 16
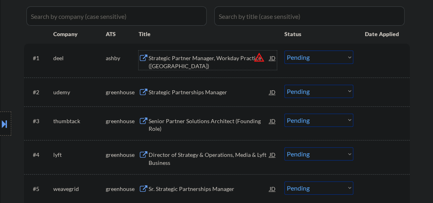
click at [293, 55] on select "Choose an option... Pending Applied Excluded (Questions) Excluded (Expired) Exc…" at bounding box center [319, 57] width 69 height 13
click at [285, 51] on select "Choose an option... Pending Applied Excluded (Questions) Excluded (Expired) Exc…" at bounding box center [319, 57] width 69 height 13
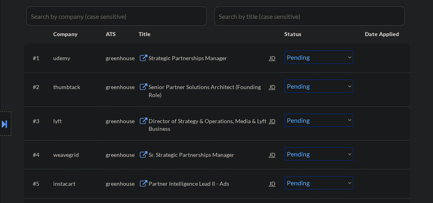
click at [191, 58] on div "Strategic Partnerships Manager" at bounding box center [209, 58] width 121 height 8
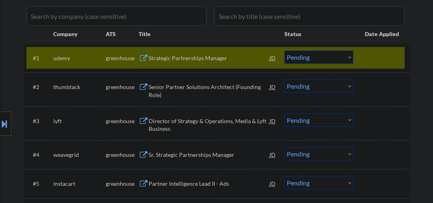
click at [180, 49] on div "#1 udemy greenhouse Strategic Partnerships Manager JD warning_amber Choose an o…" at bounding box center [215, 58] width 378 height 22
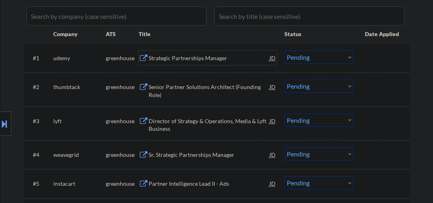
click at [190, 54] on div "Strategic Partnerships Manager" at bounding box center [209, 58] width 121 height 8
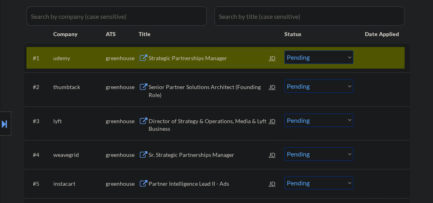
click at [291, 59] on select "Choose an option... Pending Applied Excluded (Questions) Excluded (Expired) Exc…" at bounding box center [319, 57] width 69 height 13
click at [285, 51] on select "Choose an option... Pending Applied Excluded (Questions) Excluded (Expired) Exc…" at bounding box center [319, 57] width 69 height 13
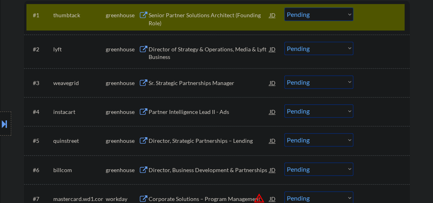
scroll to position [171, 0]
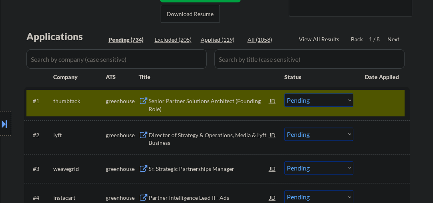
click at [202, 102] on div "Senior Partner Solutions Architect (Founding Role)" at bounding box center [209, 105] width 121 height 16
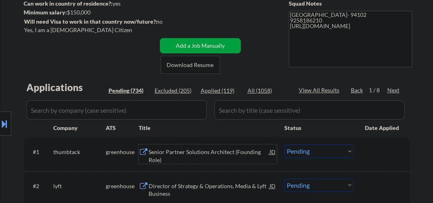
scroll to position [128, 0]
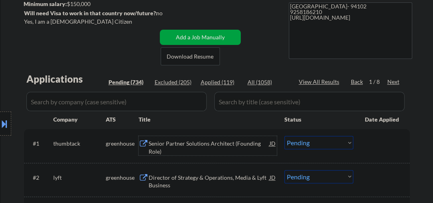
click at [180, 140] on div "Senior Partner Solutions Architect (Founding Role)" at bounding box center [209, 147] width 121 height 16
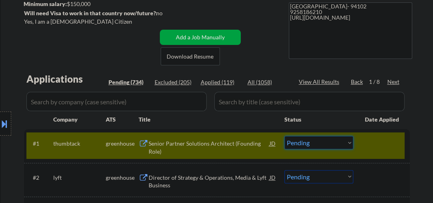
click at [319, 142] on select "Choose an option... Pending Applied Excluded (Questions) Excluded (Expired) Exc…" at bounding box center [319, 142] width 69 height 13
click at [285, 136] on select "Choose an option... Pending Applied Excluded (Questions) Excluded (Expired) Exc…" at bounding box center [319, 142] width 69 height 13
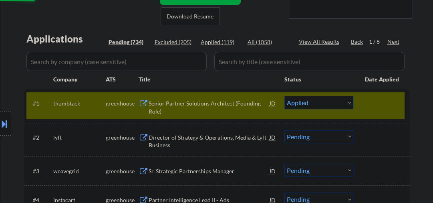
scroll to position [214, 0]
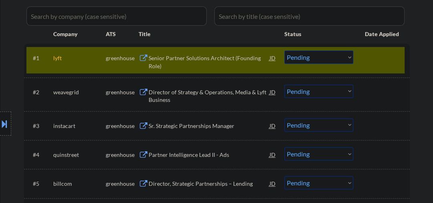
click at [309, 55] on select "Choose an option... Pending Applied Excluded (Questions) Excluded (Expired) Exc…" at bounding box center [319, 57] width 69 height 13
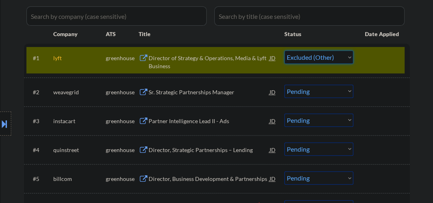
click at [285, 51] on select "Choose an option... Pending Applied Excluded (Questions) Excluded (Expired) Exc…" at bounding box center [319, 57] width 69 height 13
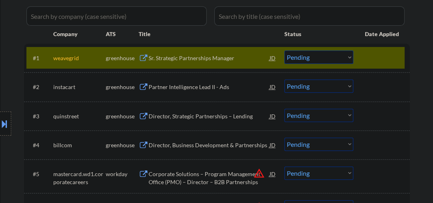
click at [316, 63] on select "Choose an option... Pending Applied Excluded (Questions) Excluded (Expired) Exc…" at bounding box center [319, 57] width 69 height 13
click at [285, 51] on select "Choose an option... Pending Applied Excluded (Questions) Excluded (Expired) Exc…" at bounding box center [319, 57] width 69 height 13
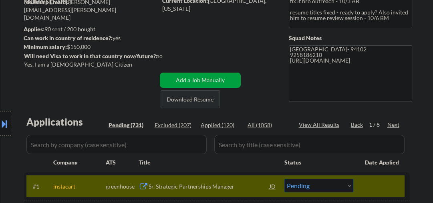
scroll to position [0, 0]
